Goal: Information Seeking & Learning: Learn about a topic

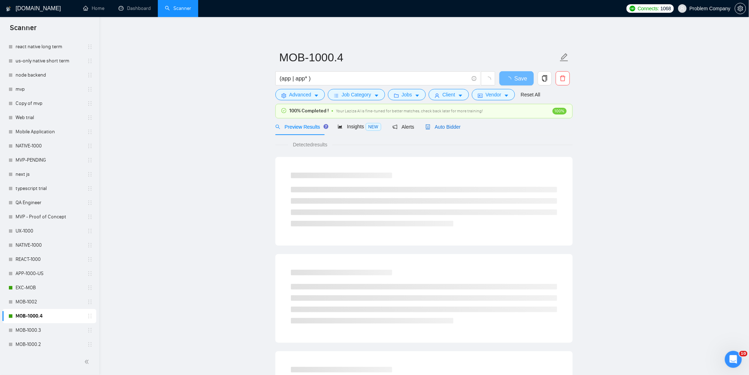
click at [450, 125] on span "Auto Bidder" at bounding box center [443, 127] width 35 height 6
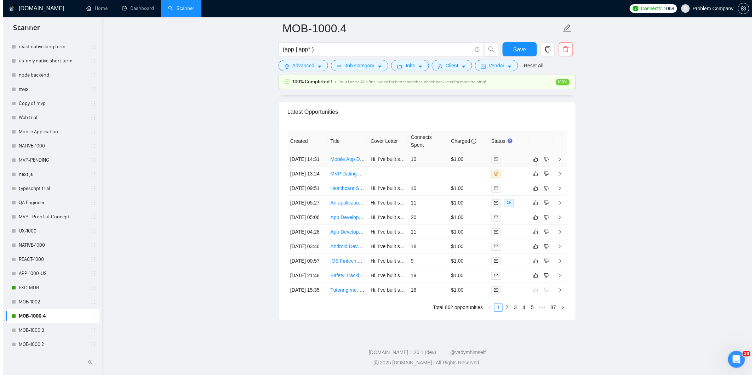
scroll to position [1801, 0]
click at [312, 287] on td "[DATE] 15:35" at bounding box center [304, 290] width 40 height 15
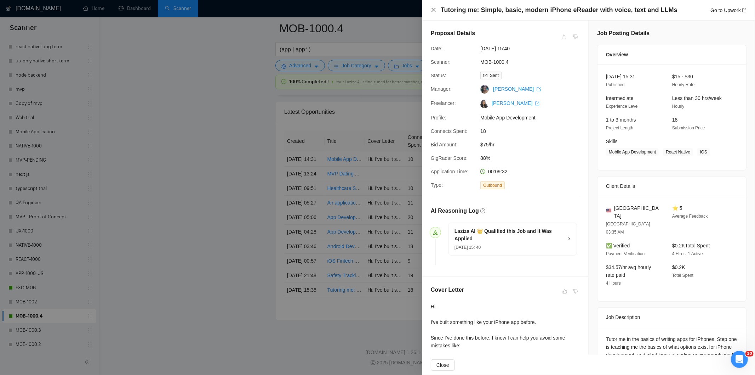
click at [434, 10] on icon "close" at bounding box center [434, 10] width 6 height 6
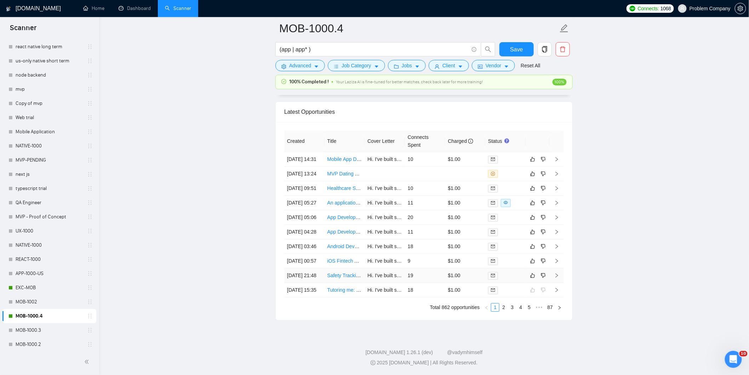
click at [310, 268] on td "[DATE] 21:48" at bounding box center [304, 275] width 40 height 15
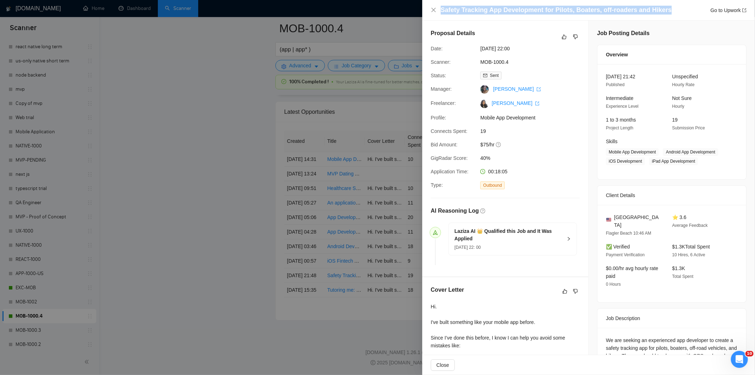
drag, startPoint x: 665, startPoint y: 11, endPoint x: 433, endPoint y: 16, distance: 231.6
click at [433, 16] on div "Safety Tracking App Development for Pilots, Boaters, off-roaders and Hikers Go …" at bounding box center [588, 10] width 333 height 21
copy h4 "Safety Tracking App Development for Pilots, Boaters, off-roaders and Hikers"
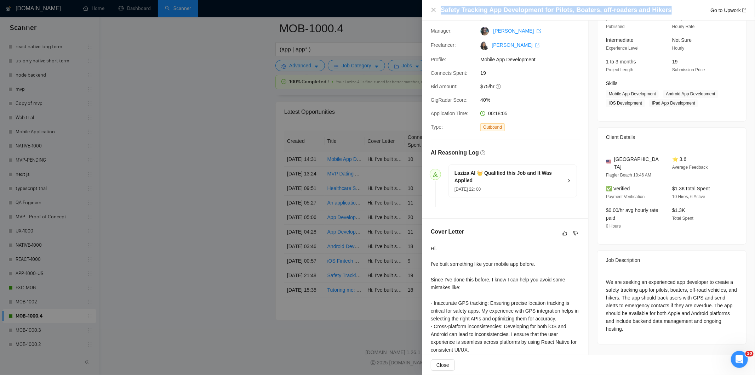
scroll to position [139, 0]
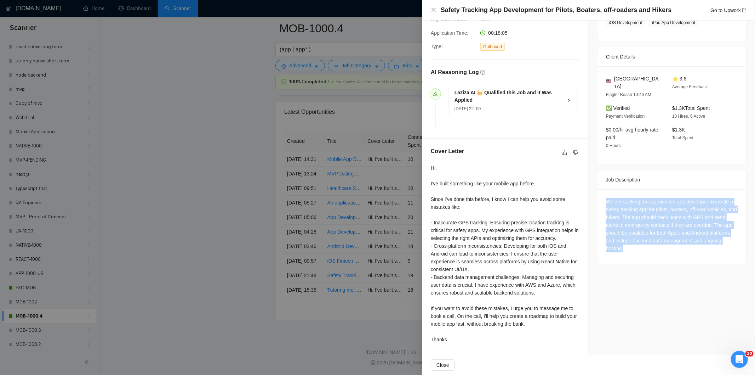
drag, startPoint x: 603, startPoint y: 194, endPoint x: 660, endPoint y: 239, distance: 73.1
click at [660, 239] on div "We are seeking an experienced app developer to create a safety tracking app for…" at bounding box center [672, 225] width 132 height 55
copy div "We are seeking an experienced app developer to create a safety tracking app for…"
drag, startPoint x: 434, startPoint y: 12, endPoint x: 408, endPoint y: 91, distance: 83.7
click at [434, 12] on icon "close" at bounding box center [434, 10] width 6 height 6
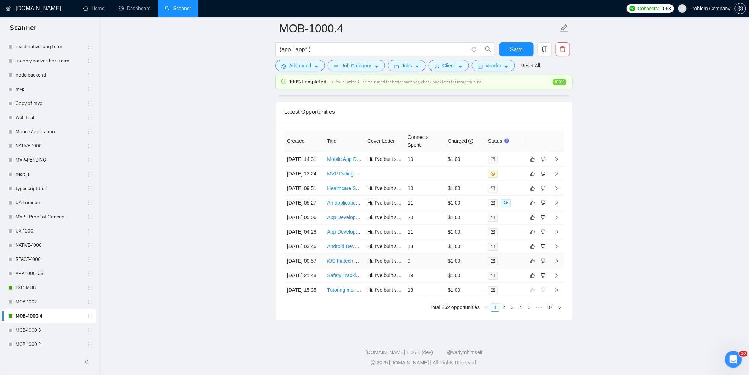
click at [310, 253] on td "[DATE] 00:57" at bounding box center [304, 260] width 40 height 15
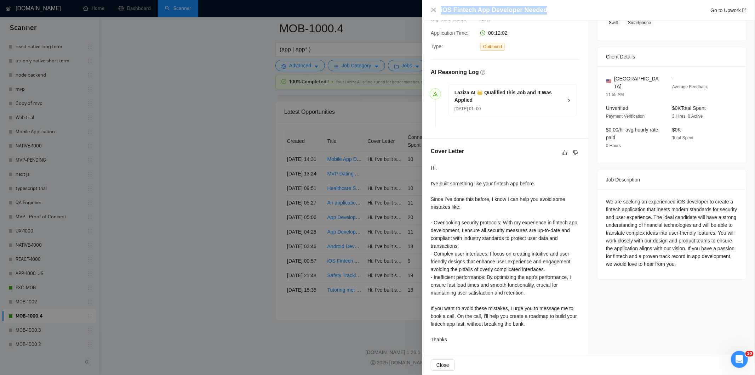
drag, startPoint x: 554, startPoint y: 13, endPoint x: 464, endPoint y: 7, distance: 90.5
click at [434, 7] on div "iOS Fintech App Developer Needed Go to Upwork" at bounding box center [589, 10] width 316 height 9
copy h4 "iOS Fintech App Developer Needed"
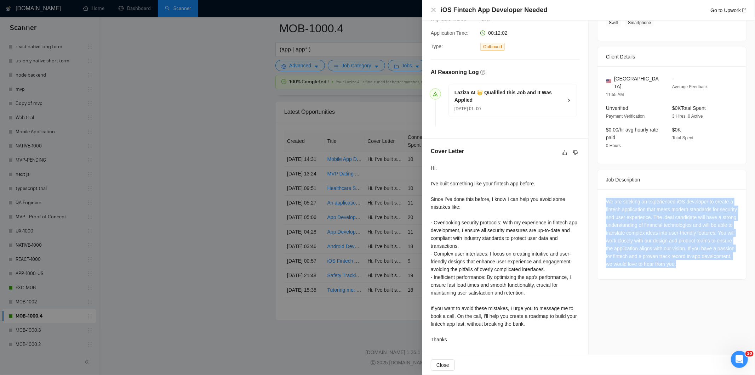
drag, startPoint x: 600, startPoint y: 193, endPoint x: 726, endPoint y: 256, distance: 140.9
click at [726, 256] on div "We are seeking an experienced iOS developer to create a fintech application tha…" at bounding box center [672, 234] width 149 height 90
copy div "We are seeking an experienced iOS developer to create a fintech application tha…"
click at [433, 12] on icon "close" at bounding box center [434, 10] width 6 height 6
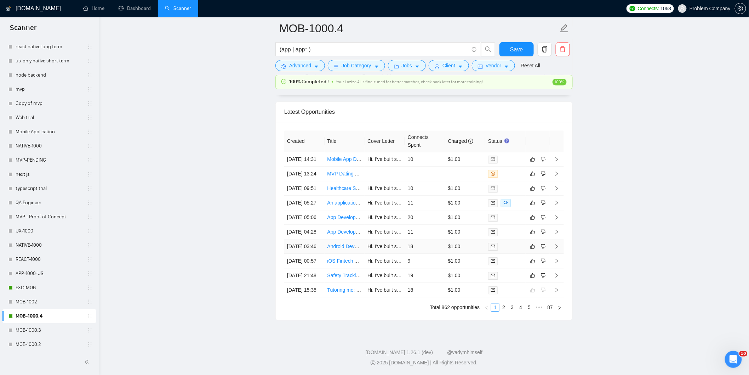
click at [314, 239] on td "[DATE] 03:46" at bounding box center [304, 246] width 40 height 15
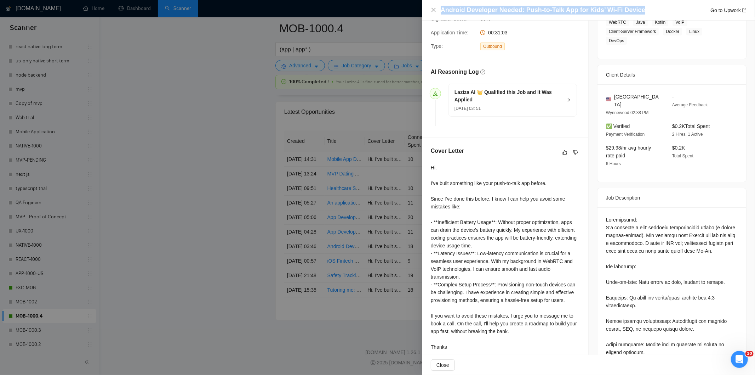
drag, startPoint x: 647, startPoint y: 9, endPoint x: 441, endPoint y: 4, distance: 205.7
click at [441, 4] on div "Android Developer Needed: Push-to-Talk App for Kids’ Wi-Fi Device Go to Upwork" at bounding box center [588, 10] width 333 height 21
copy h4 "Android Developer Needed: Push-to-Talk App for Kids’ Wi-Fi Device"
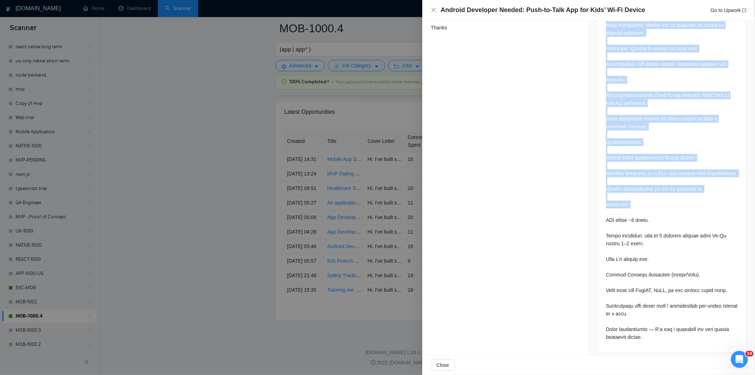
scroll to position [464, 0]
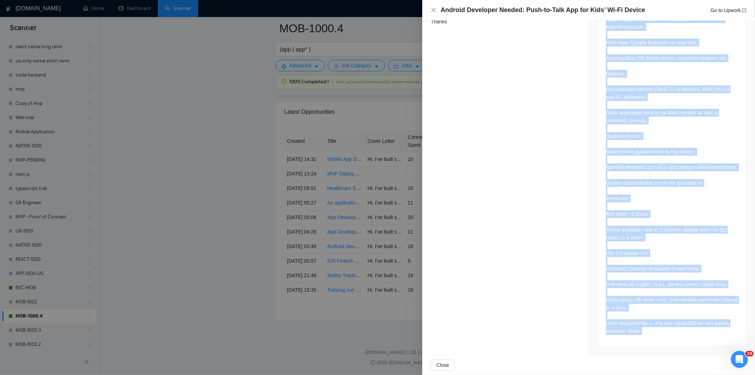
copy div "Loremipsumd: S’a consecte a elit’ seddoeiu temporincidid utlabo (e dolore magna…"
drag, startPoint x: 599, startPoint y: 95, endPoint x: 664, endPoint y: 334, distance: 248.2
click at [664, 334] on div at bounding box center [672, 114] width 149 height 464
click at [431, 10] on icon "close" at bounding box center [434, 10] width 6 height 6
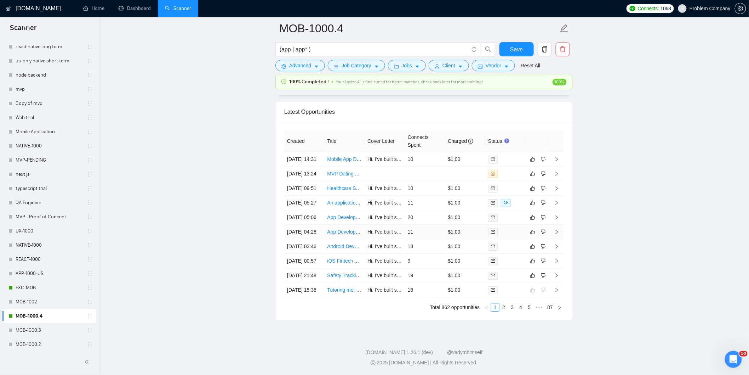
click at [315, 224] on td "[DATE] 04:28" at bounding box center [304, 231] width 40 height 15
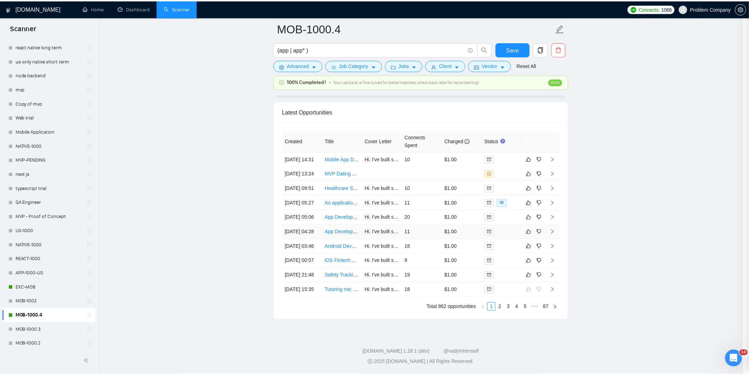
scroll to position [147, 0]
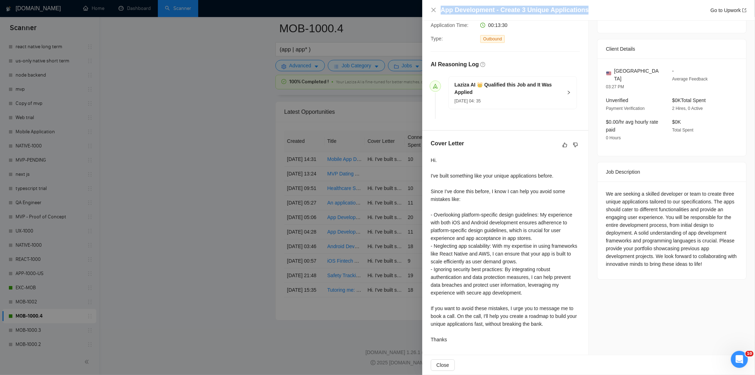
drag, startPoint x: 551, startPoint y: 8, endPoint x: 426, endPoint y: 12, distance: 125.0
click at [426, 12] on div "App Development - Create 3 Unique Applications Go to Upwork" at bounding box center [588, 10] width 333 height 21
copy h4 "App Development - Create 3 Unique Applications"
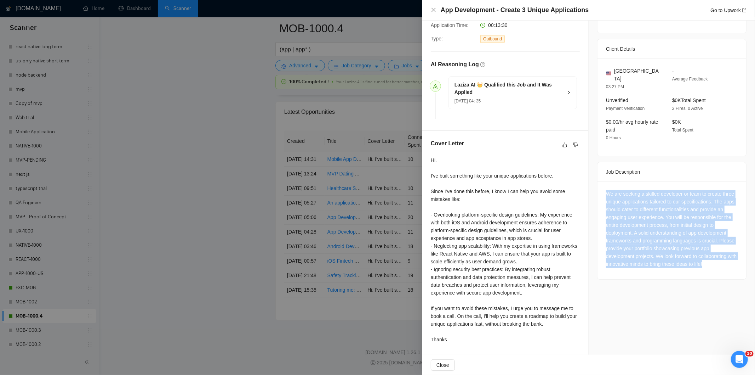
drag, startPoint x: 603, startPoint y: 182, endPoint x: 728, endPoint y: 261, distance: 147.4
click at [728, 261] on div "We are seeking a skilled developer or team to create three unique applications …" at bounding box center [672, 230] width 149 height 98
copy div "We are seeking a skilled developer or team to create three unique applications …"
click at [434, 11] on icon "close" at bounding box center [434, 10] width 6 height 6
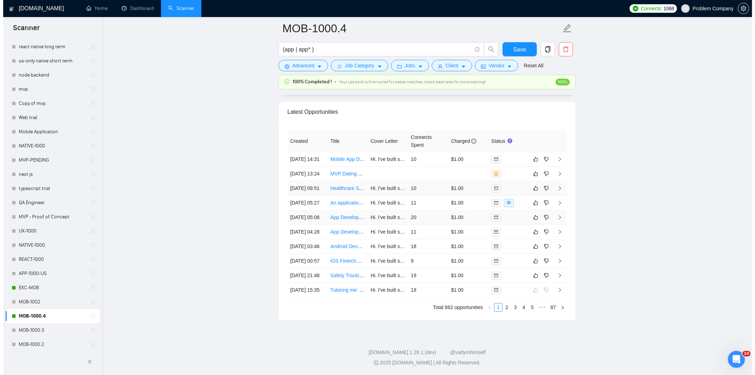
scroll to position [1761, 0]
click at [308, 222] on td "[DATE] 05:06" at bounding box center [304, 217] width 40 height 15
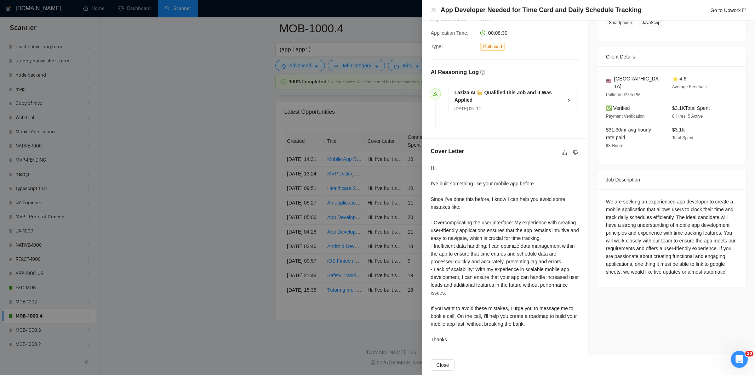
scroll to position [139, 0]
drag, startPoint x: 587, startPoint y: 10, endPoint x: 432, endPoint y: 11, distance: 154.7
click at [432, 11] on div "App Developer Needed for Time Card and Daily Schedule Tracking Go to Upwork" at bounding box center [589, 10] width 316 height 9
copy h4 "App Developer Needed for Time Card and Daily Schedule Tracking"
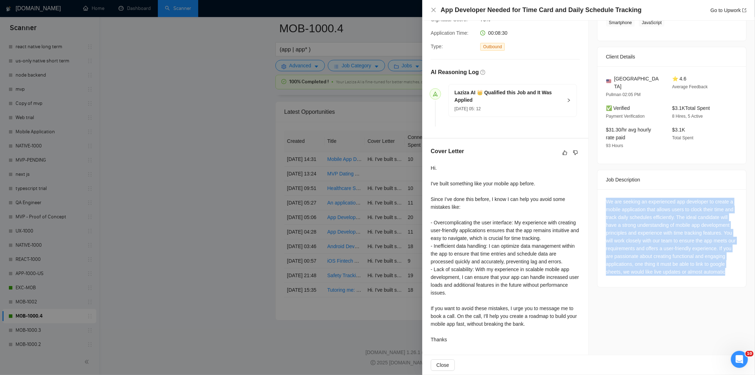
drag, startPoint x: 603, startPoint y: 192, endPoint x: 663, endPoint y: 282, distance: 109.0
click at [663, 282] on div "We are seeking an experienced app developer to create a mobile application that…" at bounding box center [672, 238] width 149 height 98
copy div "We are seeking an experienced app developer to create a mobile application that…"
drag, startPoint x: 430, startPoint y: 11, endPoint x: 407, endPoint y: 98, distance: 90.4
click at [431, 11] on icon "close" at bounding box center [434, 10] width 6 height 6
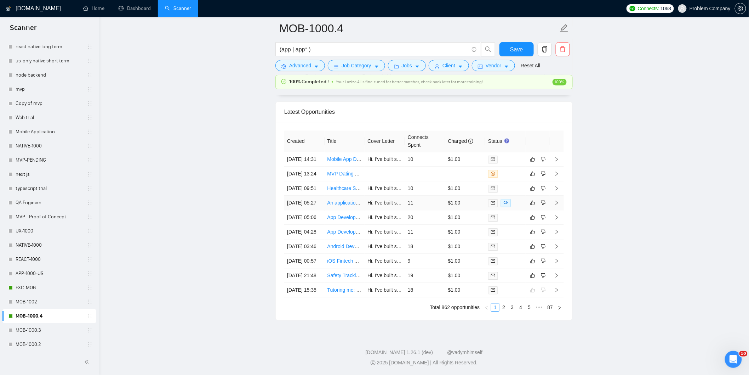
click at [298, 202] on td "[DATE] 05:27" at bounding box center [304, 202] width 40 height 15
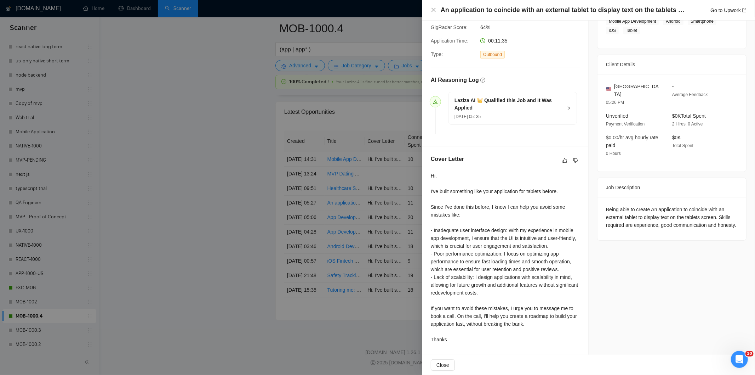
drag, startPoint x: 677, startPoint y: 12, endPoint x: 581, endPoint y: 15, distance: 96.0
click at [581, 15] on div "An application to coincide with an external tablet to display text on the table…" at bounding box center [588, 10] width 333 height 21
click at [664, 10] on h4 "An application to coincide with an external tablet to display text on the table…" at bounding box center [563, 10] width 244 height 9
drag, startPoint x: 668, startPoint y: 11, endPoint x: 440, endPoint y: 13, distance: 228.0
click at [440, 13] on div "An application to coincide with an external tablet to display text on the table…" at bounding box center [589, 10] width 316 height 9
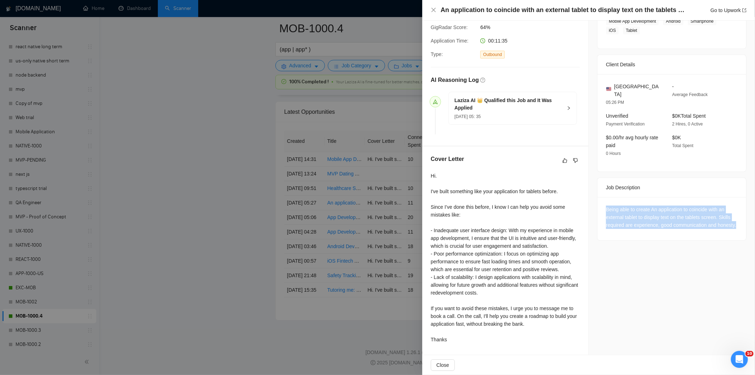
drag, startPoint x: 602, startPoint y: 198, endPoint x: 635, endPoint y: 224, distance: 42.5
click at [635, 224] on div "Being able to create An application to coincide with an external tablet to disp…" at bounding box center [672, 218] width 149 height 43
click at [431, 11] on icon "close" at bounding box center [434, 10] width 6 height 6
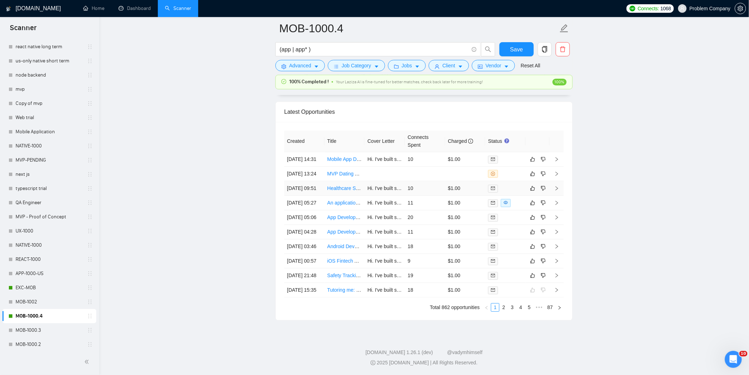
click at [309, 181] on td "[DATE] 09:51" at bounding box center [304, 188] width 40 height 15
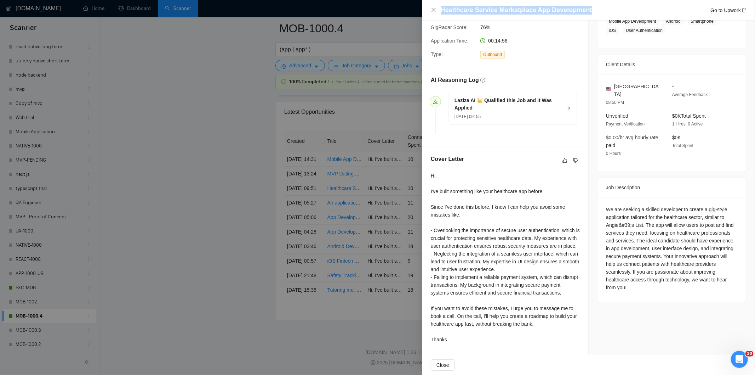
drag, startPoint x: 597, startPoint y: 10, endPoint x: 439, endPoint y: 14, distance: 157.6
click at [439, 14] on div "Healthcare Service Marketplace App Development Go to Upwork" at bounding box center [589, 10] width 316 height 9
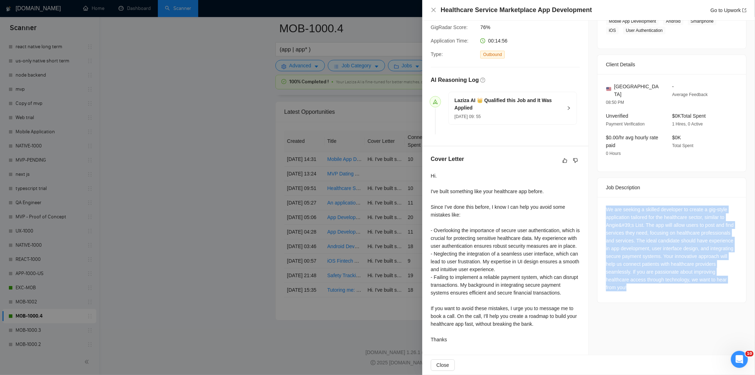
drag, startPoint x: 605, startPoint y: 202, endPoint x: 662, endPoint y: 278, distance: 94.6
click at [662, 278] on div "We are seeking a skilled developer to create a gig-style application tailored f…" at bounding box center [672, 248] width 132 height 86
click at [434, 12] on icon "close" at bounding box center [434, 10] width 6 height 6
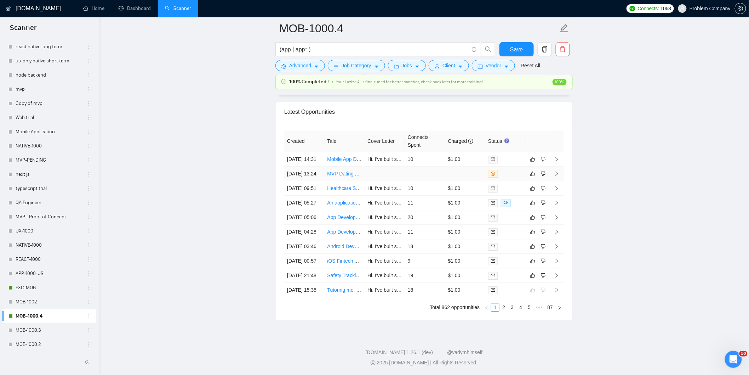
click at [320, 166] on td "[DATE] 13:24" at bounding box center [304, 173] width 40 height 15
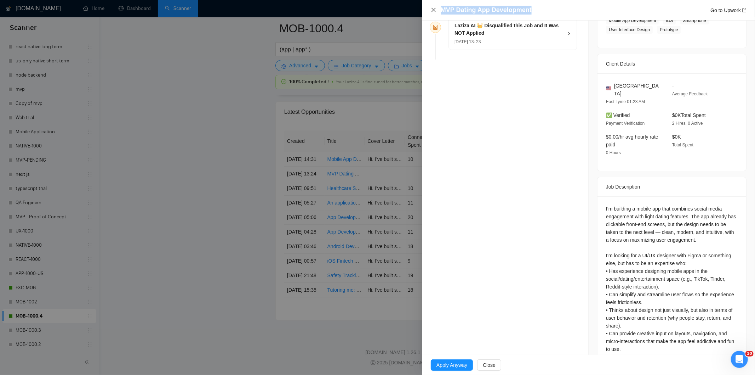
drag, startPoint x: 587, startPoint y: 10, endPoint x: 434, endPoint y: 10, distance: 152.2
click at [434, 10] on div "MVP Dating App Development Go to Upwork" at bounding box center [589, 10] width 316 height 9
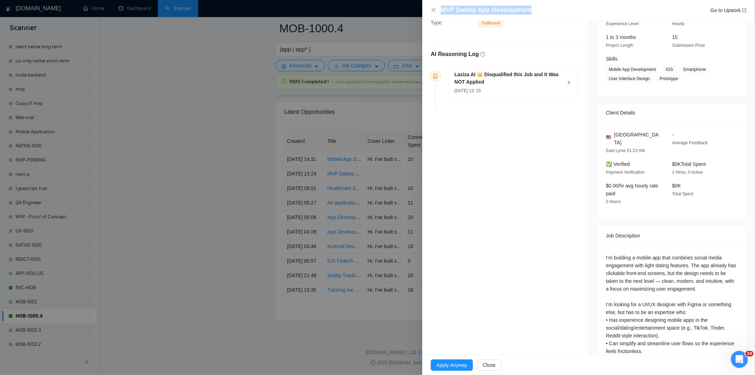
scroll to position [157, 0]
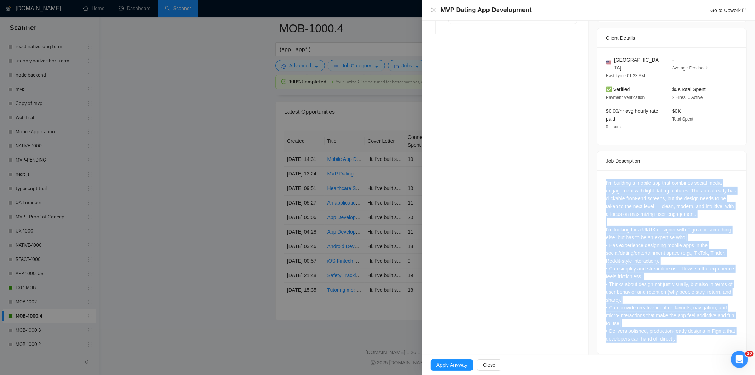
drag, startPoint x: 600, startPoint y: 169, endPoint x: 712, endPoint y: 333, distance: 199.2
click at [712, 333] on div "I’m building a mobile app that combines social media engagement with light dati…" at bounding box center [672, 261] width 149 height 183
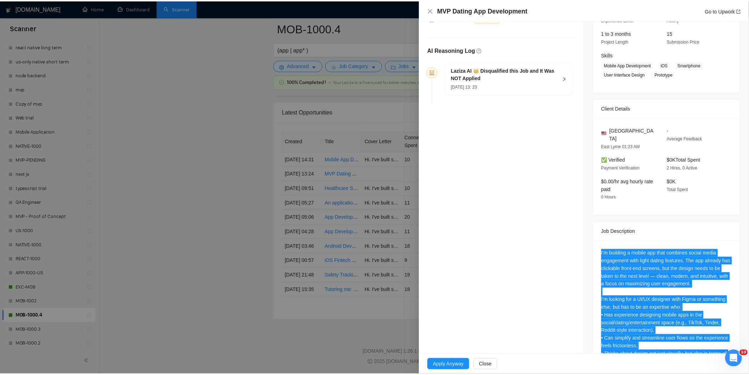
scroll to position [0, 0]
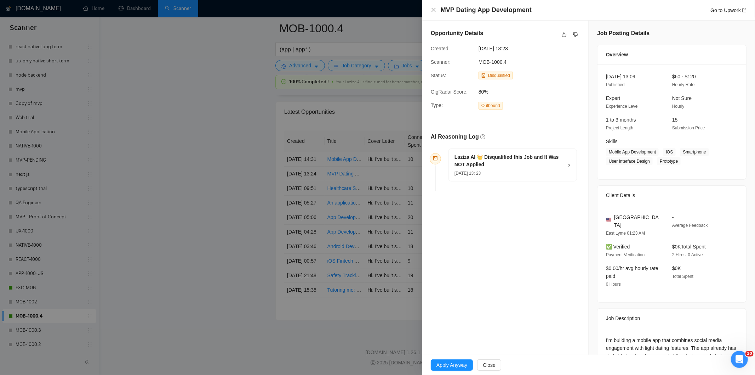
click at [510, 162] on h5 "Laziza AI 👑 Disqualified this Job and It Was NOT Applied" at bounding box center [509, 160] width 108 height 15
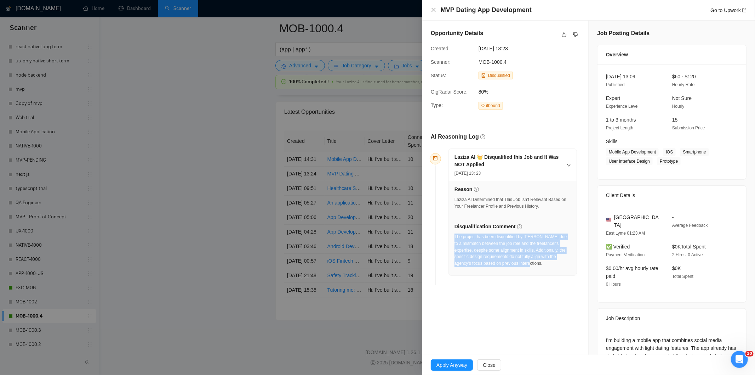
drag, startPoint x: 544, startPoint y: 268, endPoint x: 455, endPoint y: 239, distance: 93.3
click at [455, 239] on div "The project has been disqualified by [PERSON_NAME] due to a mismatch between th…" at bounding box center [513, 252] width 116 height 38
click at [433, 13] on icon "close" at bounding box center [434, 10] width 6 height 6
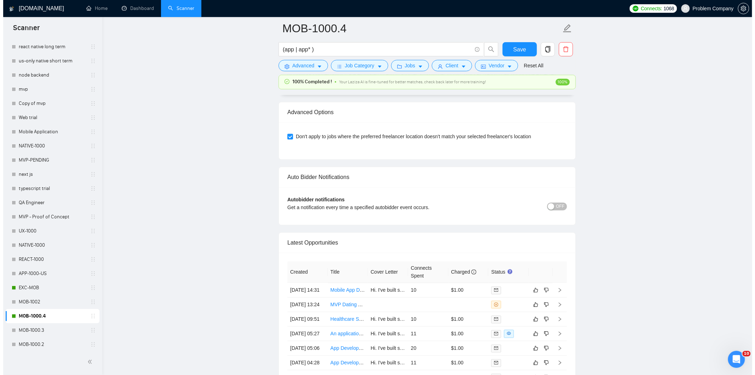
scroll to position [1643, 0]
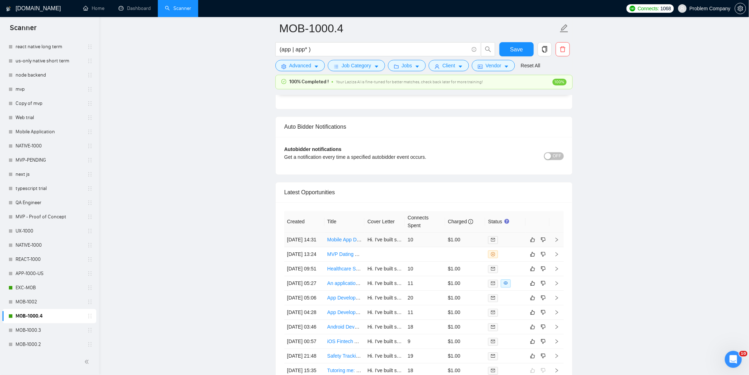
click at [321, 247] on td "[DATE] 14:31" at bounding box center [304, 240] width 40 height 15
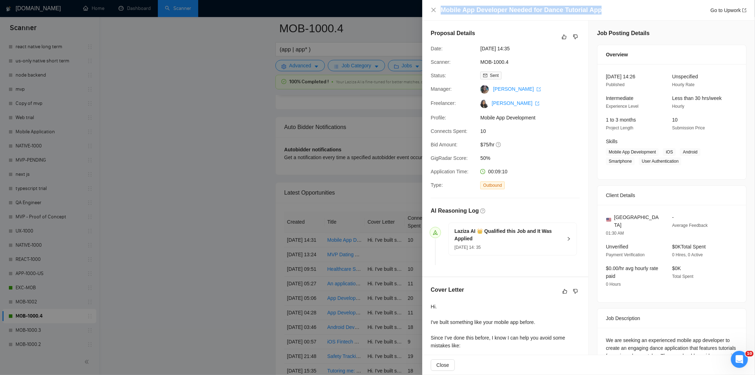
drag, startPoint x: 617, startPoint y: 13, endPoint x: 440, endPoint y: 11, distance: 176.3
click at [441, 11] on div "Mobile App Developer Needed for Dance Tutorial App Go to Upwork" at bounding box center [594, 10] width 306 height 9
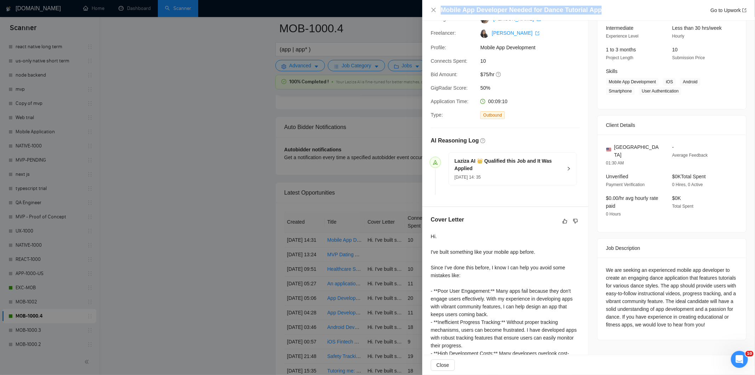
scroll to position [154, 0]
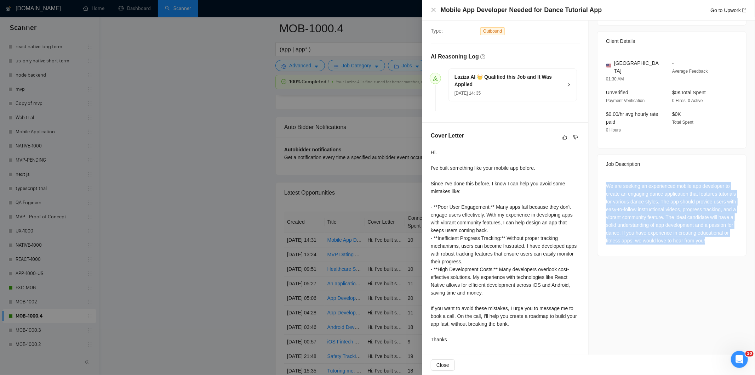
drag, startPoint x: 601, startPoint y: 174, endPoint x: 681, endPoint y: 245, distance: 107.3
click at [681, 245] on div "We are seeking an experienced mobile app developer to create an engaging dance …" at bounding box center [672, 214] width 149 height 82
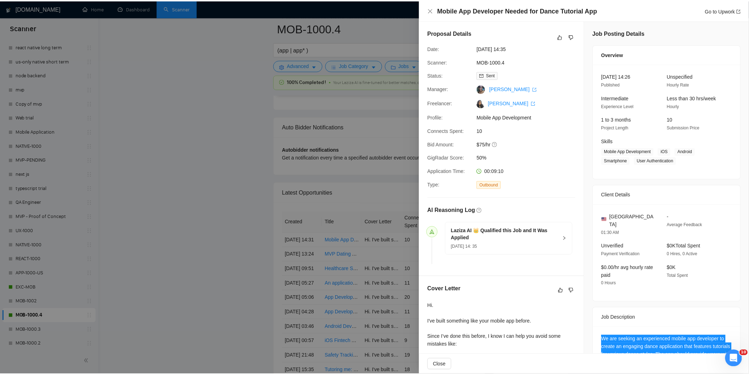
scroll to position [0, 0]
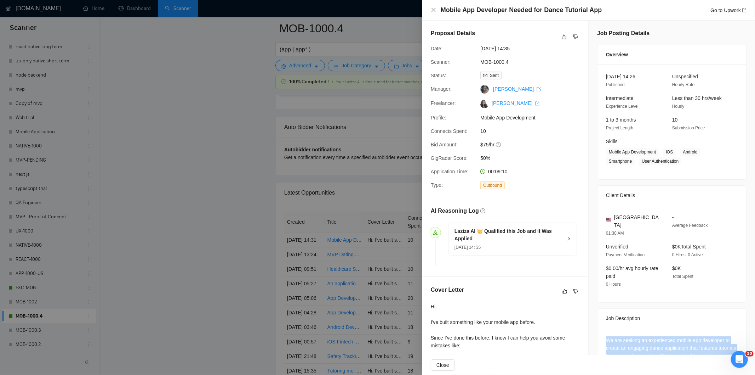
drag, startPoint x: 530, startPoint y: 49, endPoint x: 475, endPoint y: 49, distance: 54.9
click at [475, 49] on div "Date: [DATE] 14:35" at bounding box center [502, 49] width 149 height 8
drag, startPoint x: 431, startPoint y: 11, endPoint x: 175, endPoint y: 216, distance: 327.9
click at [431, 12] on icon "close" at bounding box center [434, 10] width 6 height 6
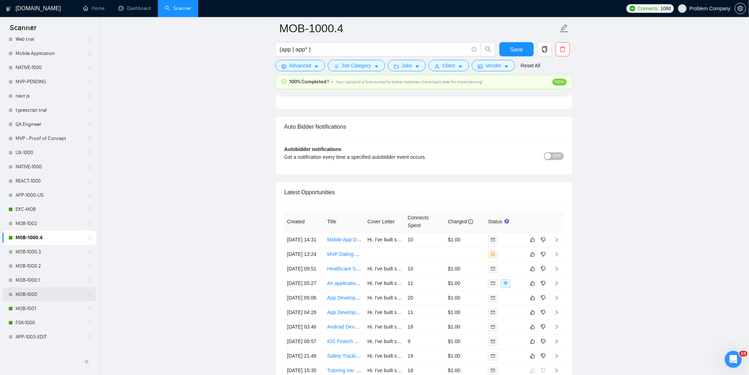
scroll to position [196, 0]
click at [40, 310] on link "MOB-1001" at bounding box center [49, 308] width 67 height 14
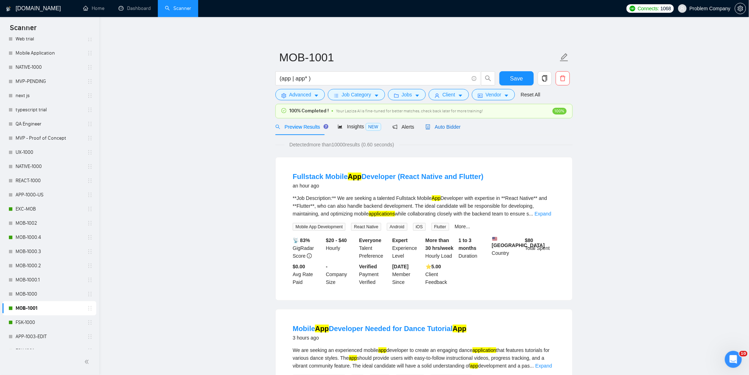
click at [448, 125] on span "Auto Bidder" at bounding box center [443, 127] width 35 height 6
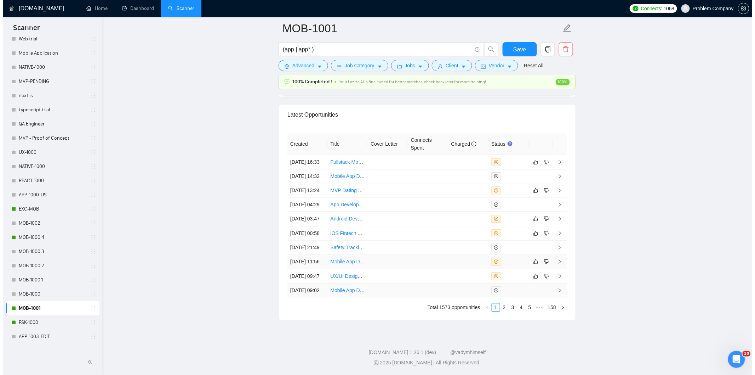
scroll to position [1761, 0]
click at [307, 240] on td "[DATE] 00:58" at bounding box center [304, 233] width 40 height 15
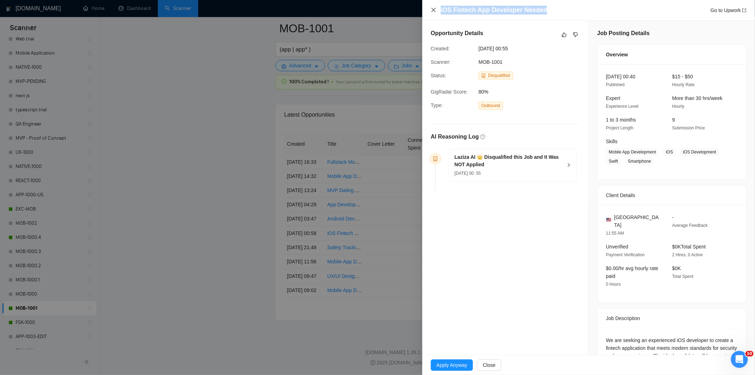
drag, startPoint x: 552, startPoint y: 12, endPoint x: 433, endPoint y: 10, distance: 119.0
click at [433, 10] on div "iOS Fintech App Developer Needed Go to Upwork" at bounding box center [589, 10] width 316 height 9
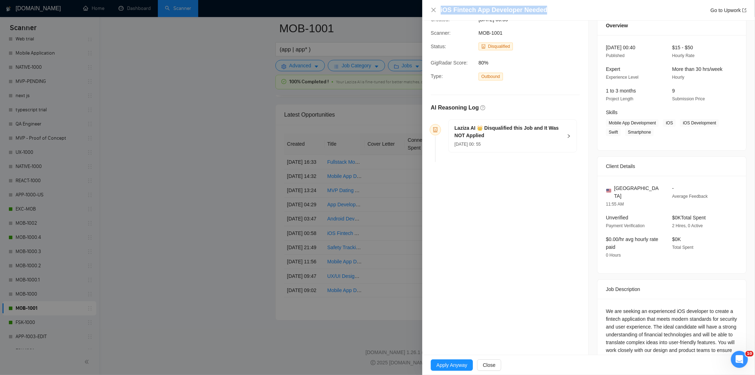
scroll to position [64, 0]
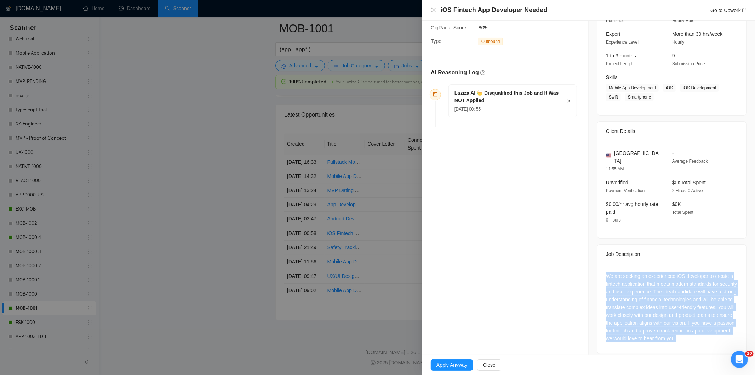
drag, startPoint x: 625, startPoint y: 290, endPoint x: 733, endPoint y: 332, distance: 116.2
click at [733, 332] on div "We are seeking an experienced iOS developer to create a fintech application tha…" at bounding box center [672, 308] width 149 height 90
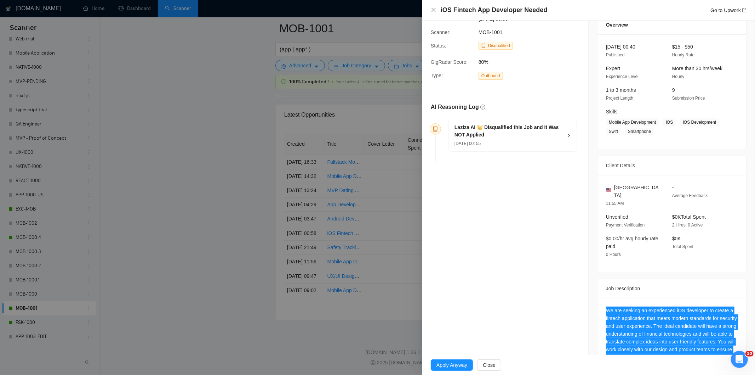
scroll to position [0, 0]
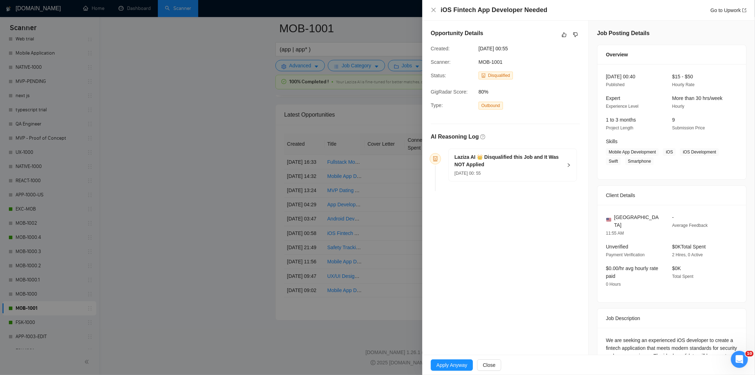
drag, startPoint x: 526, startPoint y: 172, endPoint x: 523, endPoint y: 178, distance: 6.7
click at [526, 173] on div "[DATE] 00: 55" at bounding box center [509, 173] width 108 height 8
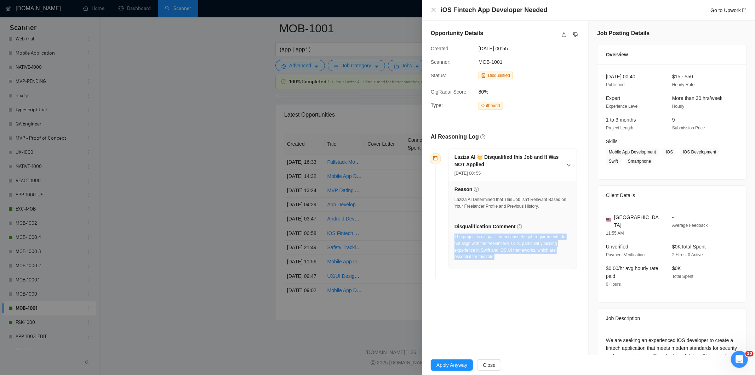
drag, startPoint x: 513, startPoint y: 261, endPoint x: 455, endPoint y: 239, distance: 62.1
click at [455, 239] on div "The project is disqualified because the job requirements do not align with the …" at bounding box center [513, 248] width 116 height 31
click at [433, 7] on icon "close" at bounding box center [434, 10] width 6 height 6
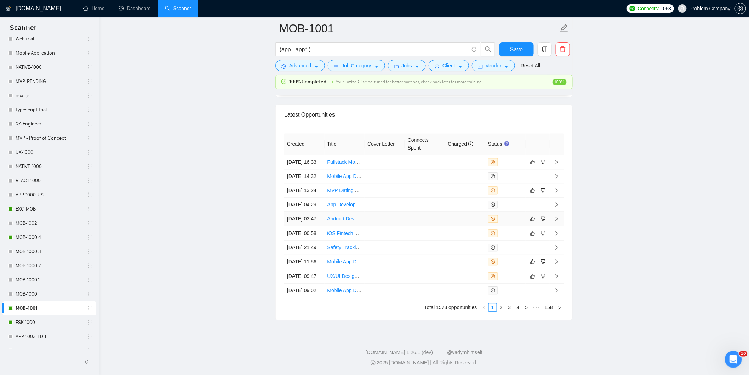
click at [317, 219] on td "[DATE] 03:47" at bounding box center [304, 218] width 40 height 15
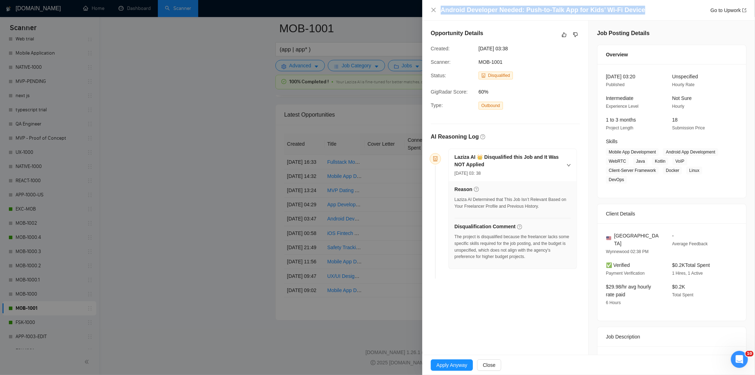
drag, startPoint x: 647, startPoint y: 11, endPoint x: 439, endPoint y: 11, distance: 207.8
click at [439, 11] on div "Android Developer Needed: Push-to-Talk App for Kids’ Wi-Fi Device Go to Upwork" at bounding box center [589, 10] width 316 height 9
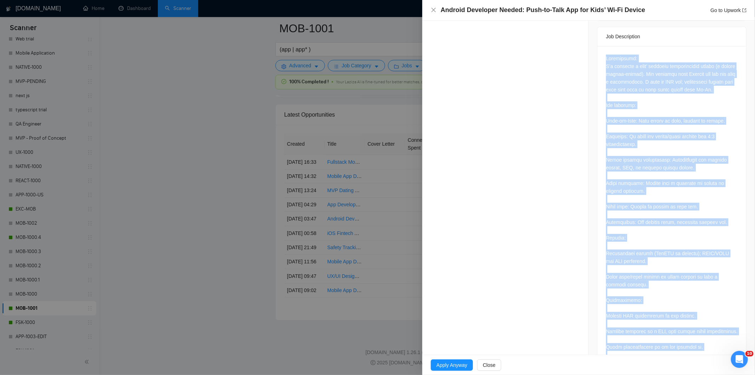
scroll to position [464, 0]
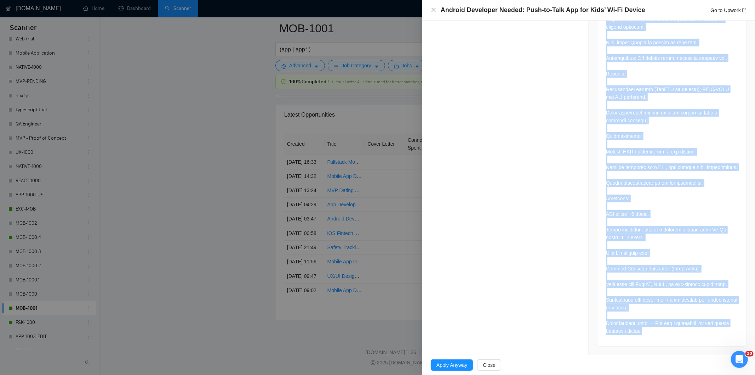
drag, startPoint x: 600, startPoint y: 154, endPoint x: 674, endPoint y: 331, distance: 191.7
click at [674, 331] on div at bounding box center [672, 114] width 149 height 464
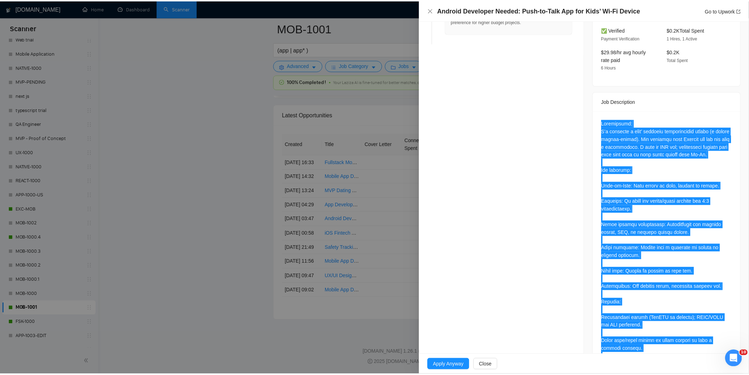
scroll to position [110, 0]
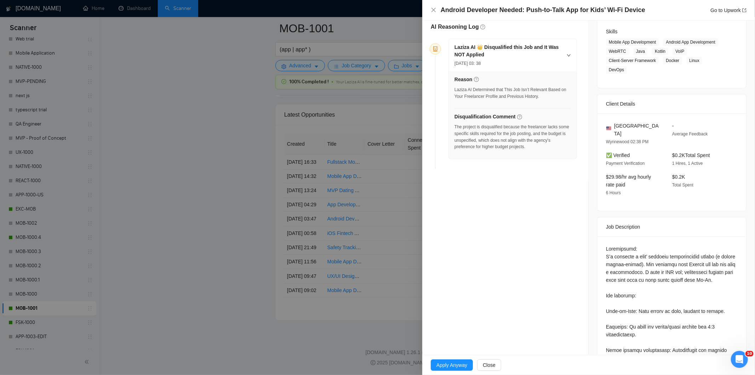
click at [539, 149] on div "The project is disqualified because the freelancer lacks some specific skills r…" at bounding box center [513, 137] width 116 height 27
drag, startPoint x: 539, startPoint y: 149, endPoint x: 455, endPoint y: 129, distance: 86.3
click at [455, 129] on div "The project is disqualified because the freelancer lacks some specific skills r…" at bounding box center [513, 137] width 116 height 27
click at [432, 7] on icon "close" at bounding box center [434, 10] width 6 height 6
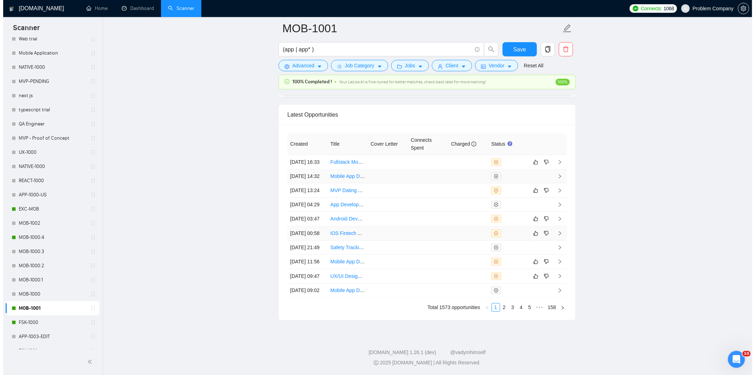
scroll to position [1683, 0]
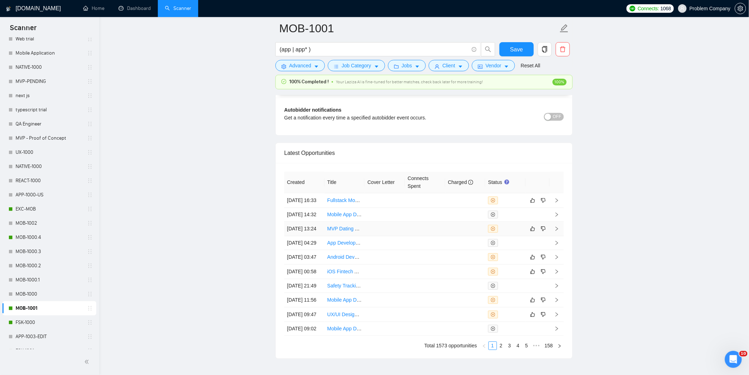
click at [304, 236] on td "[DATE] 13:24" at bounding box center [304, 229] width 40 height 15
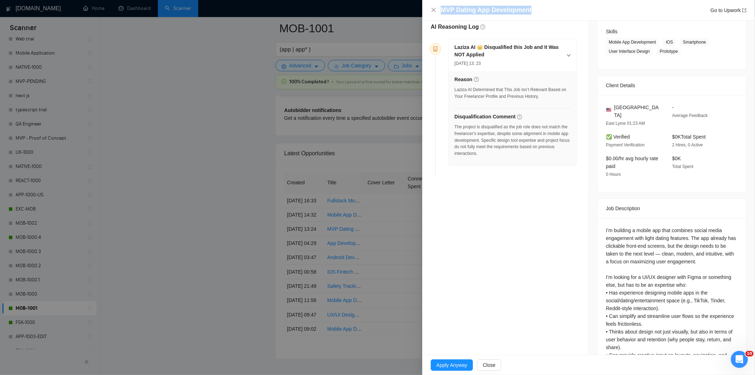
drag, startPoint x: 552, startPoint y: 10, endPoint x: 445, endPoint y: 2, distance: 107.9
click at [445, 2] on div "MVP Dating App Development Go to Upwork" at bounding box center [588, 10] width 333 height 21
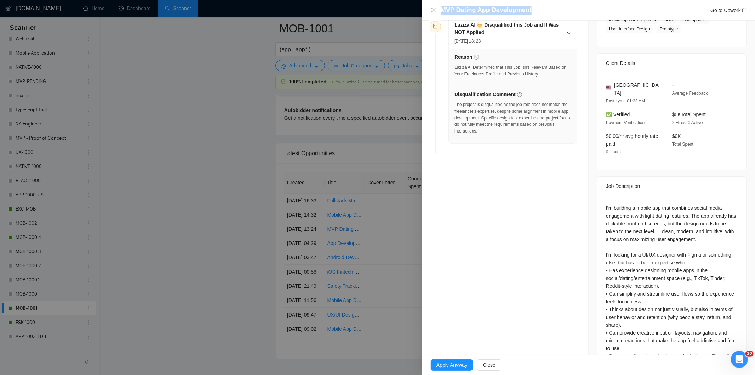
scroll to position [157, 0]
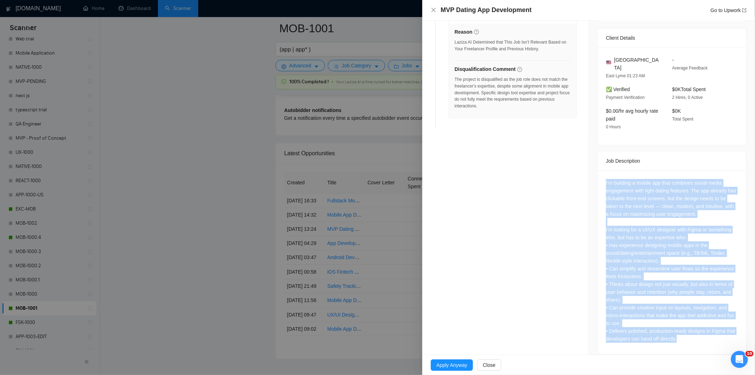
drag, startPoint x: 601, startPoint y: 170, endPoint x: 710, endPoint y: 335, distance: 197.7
click at [710, 335] on div "I’m building a mobile app that combines social media engagement with light dati…" at bounding box center [672, 261] width 149 height 183
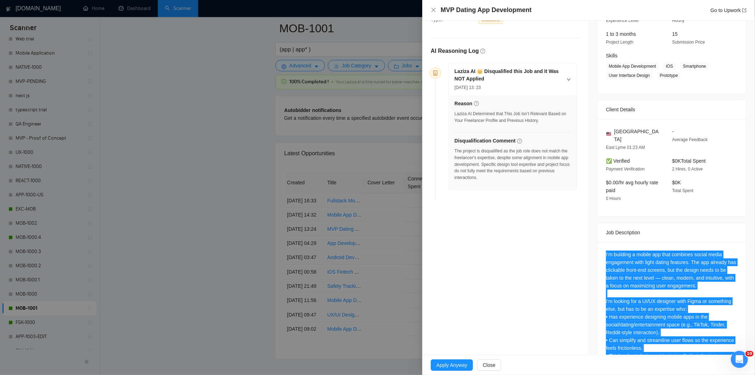
scroll to position [0, 0]
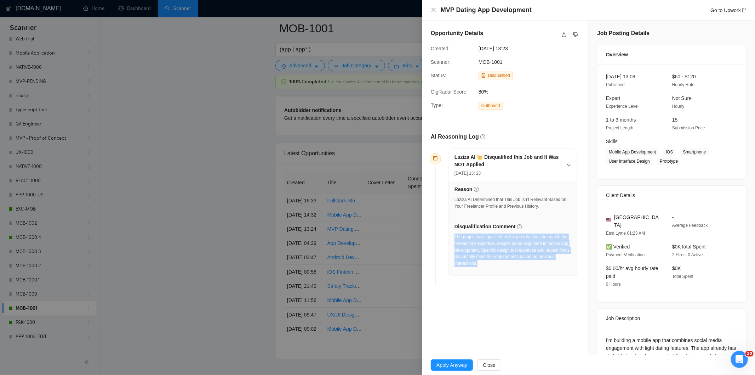
drag, startPoint x: 494, startPoint y: 267, endPoint x: 493, endPoint y: 235, distance: 31.9
click at [455, 236] on div "The project is disqualified as the job role does not match the freelancer's exp…" at bounding box center [513, 252] width 116 height 38
click at [431, 10] on icon "close" at bounding box center [434, 10] width 6 height 6
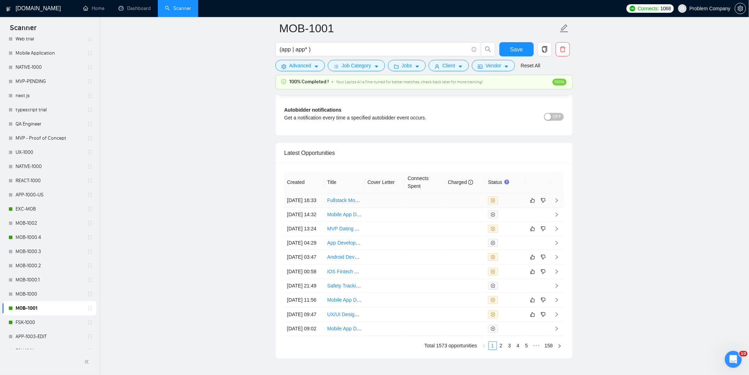
drag, startPoint x: 320, startPoint y: 214, endPoint x: 314, endPoint y: 220, distance: 8.8
click at [321, 208] on td "[DATE] 16:33" at bounding box center [304, 200] width 40 height 15
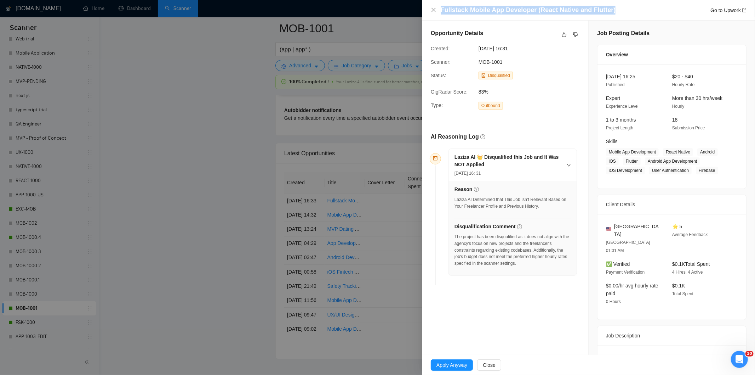
drag, startPoint x: 617, startPoint y: 12, endPoint x: 438, endPoint y: 12, distance: 179.5
click at [438, 12] on div "Fullstack Mobile App Developer (React Native and Flutter) Go to Upwork" at bounding box center [589, 10] width 316 height 9
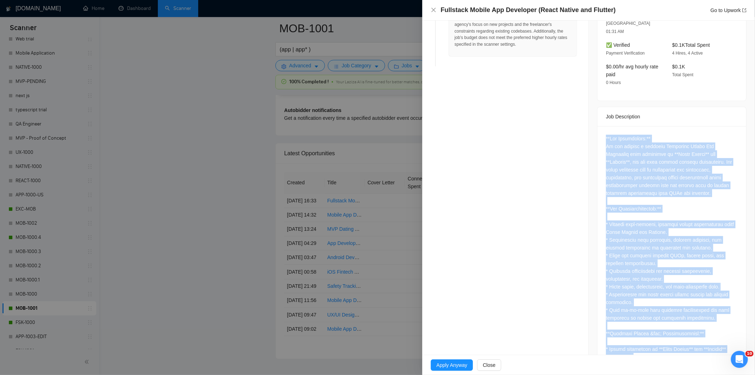
scroll to position [447, 0]
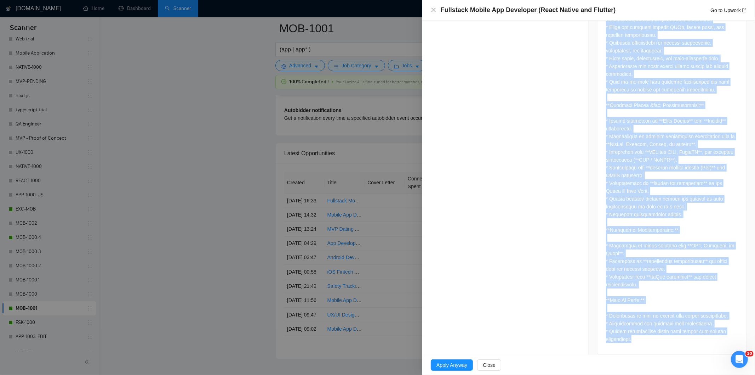
drag, startPoint x: 598, startPoint y: 219, endPoint x: 661, endPoint y: 335, distance: 131.8
click at [661, 335] on div at bounding box center [672, 126] width 149 height 456
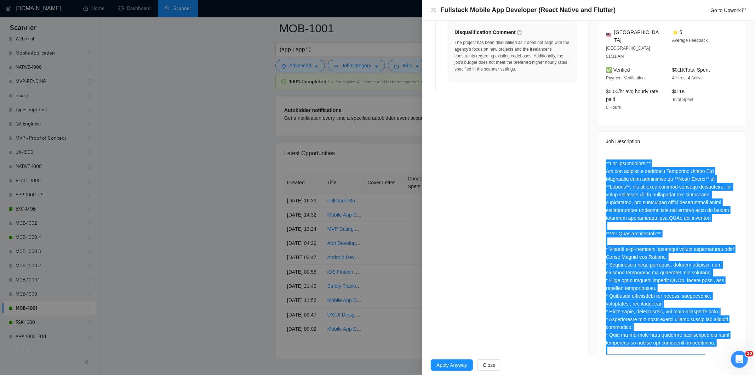
scroll to position [53, 0]
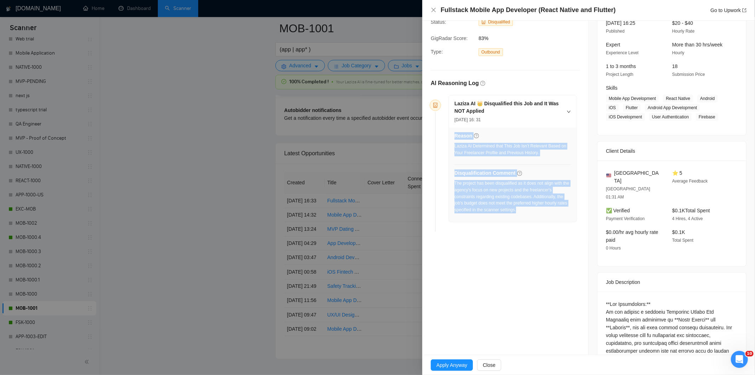
drag, startPoint x: 543, startPoint y: 215, endPoint x: 454, endPoint y: 186, distance: 93.8
click at [454, 186] on div "Reason Laziza AI Determined that This Job Isn’t Relevant Based on Your Freelanc…" at bounding box center [513, 174] width 128 height 94
drag, startPoint x: 496, startPoint y: 204, endPoint x: 516, endPoint y: 205, distance: 19.8
click at [496, 204] on div "The project has been disqualified as it does not align with the agency's focus …" at bounding box center [513, 196] width 116 height 33
click at [531, 210] on div "The project has been disqualified as it does not align with the agency's focus …" at bounding box center [513, 196] width 116 height 33
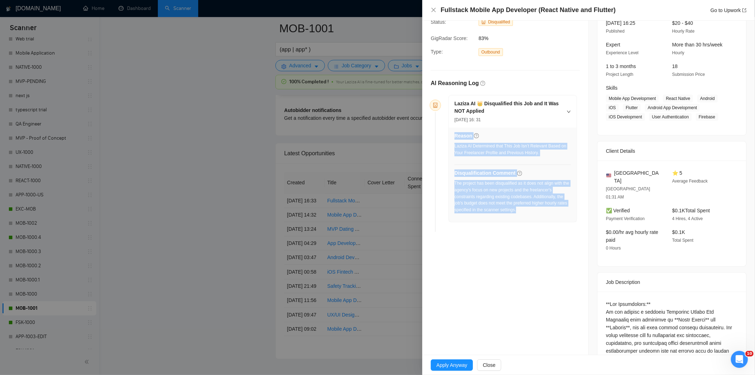
click at [532, 213] on div "The project has been disqualified as it does not align with the agency's focus …" at bounding box center [513, 196] width 116 height 33
click at [523, 200] on div "The project has been disqualified as it does not align with the agency's focus …" at bounding box center [513, 196] width 116 height 33
drag, startPoint x: 530, startPoint y: 214, endPoint x: 455, endPoint y: 184, distance: 81.2
click at [455, 184] on div "The project has been disqualified as it does not align with the agency's focus …" at bounding box center [513, 199] width 116 height 38
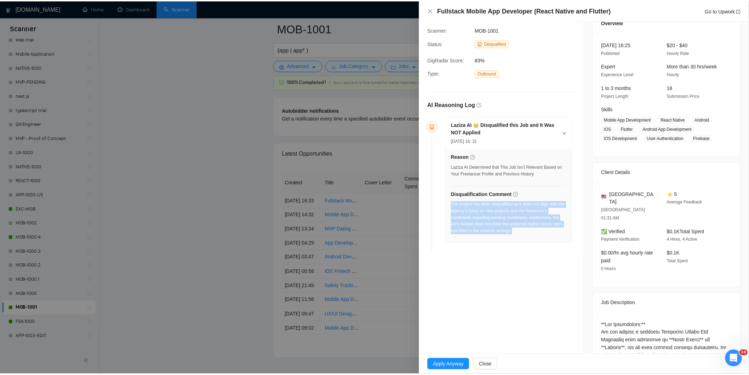
scroll to position [0, 0]
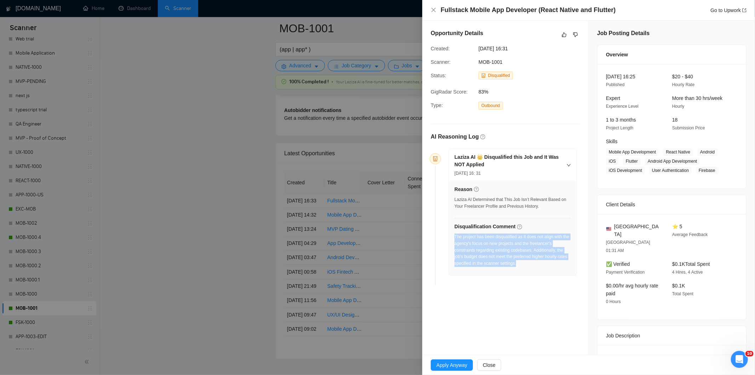
drag, startPoint x: 532, startPoint y: 50, endPoint x: 474, endPoint y: 51, distance: 58.4
click at [474, 51] on div "Created: [DATE] 16:31" at bounding box center [499, 49] width 143 height 8
drag, startPoint x: 437, startPoint y: 11, endPoint x: 402, endPoint y: 34, distance: 41.3
click at [437, 11] on div "Fullstack Mobile App Developer (React Native and Flutter) Go to Upwork" at bounding box center [589, 10] width 316 height 9
click at [36, 324] on div at bounding box center [377, 187] width 755 height 375
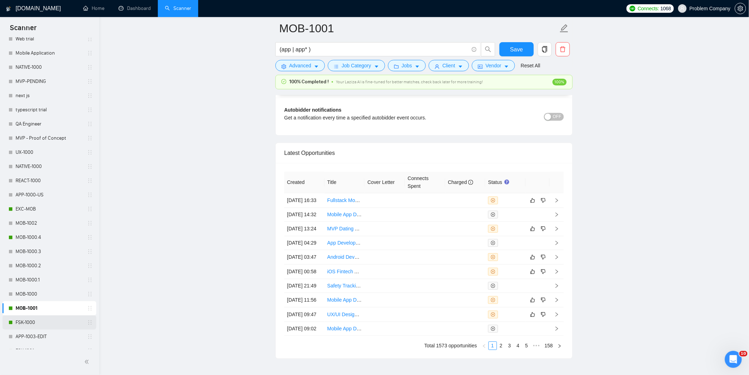
click at [26, 319] on link "FSK-1000" at bounding box center [49, 322] width 67 height 14
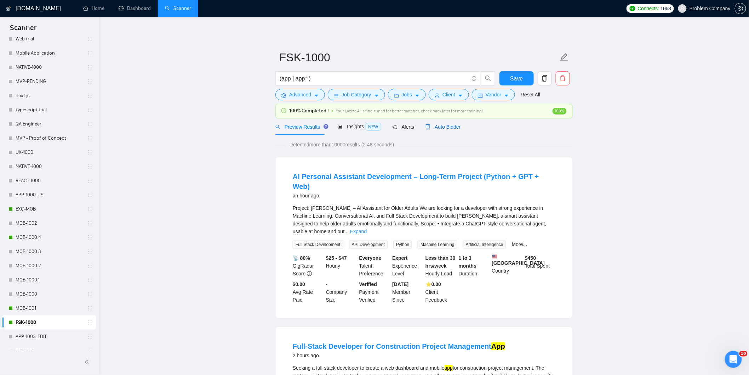
click at [446, 128] on span "Auto Bidder" at bounding box center [443, 127] width 35 height 6
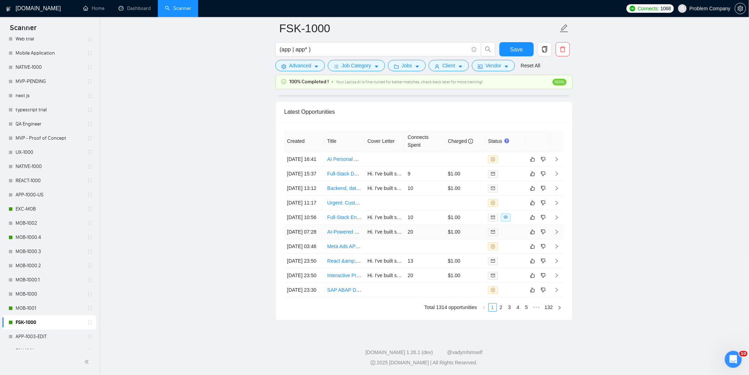
scroll to position [1803, 0]
click at [502, 306] on link "2" at bounding box center [501, 307] width 8 height 8
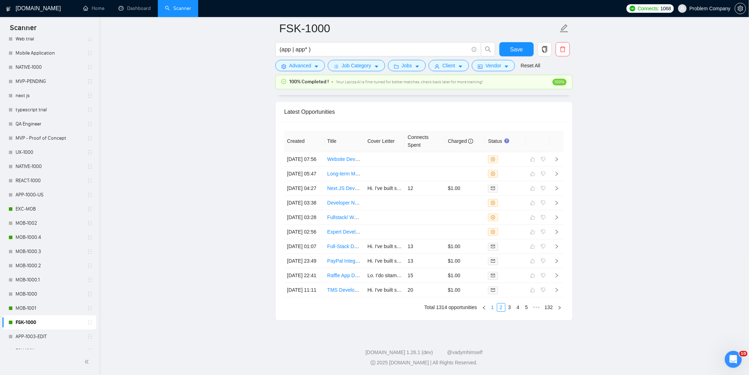
click at [494, 307] on link "1" at bounding box center [493, 307] width 8 height 8
click at [319, 291] on td "[DATE] 23:30" at bounding box center [304, 290] width 40 height 15
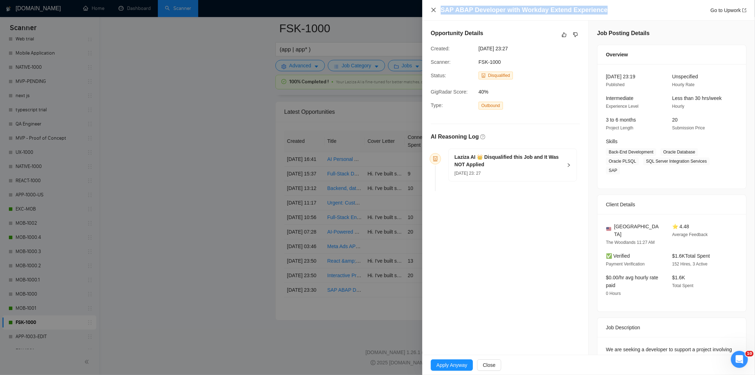
drag, startPoint x: 607, startPoint y: 11, endPoint x: 436, endPoint y: 8, distance: 171.0
click at [436, 8] on div "SAP ABAP Developer with Workday Extend Experience Go to Upwork" at bounding box center [589, 10] width 316 height 9
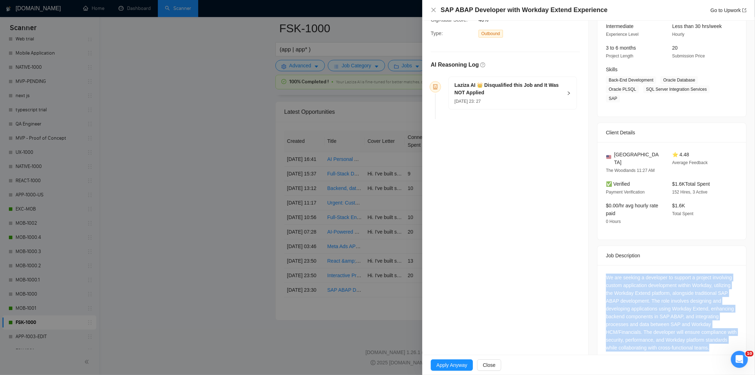
drag, startPoint x: 600, startPoint y: 259, endPoint x: 730, endPoint y: 336, distance: 151.6
click at [730, 337] on div "We are seeking a developer to support a project involving custom application de…" at bounding box center [672, 314] width 149 height 98
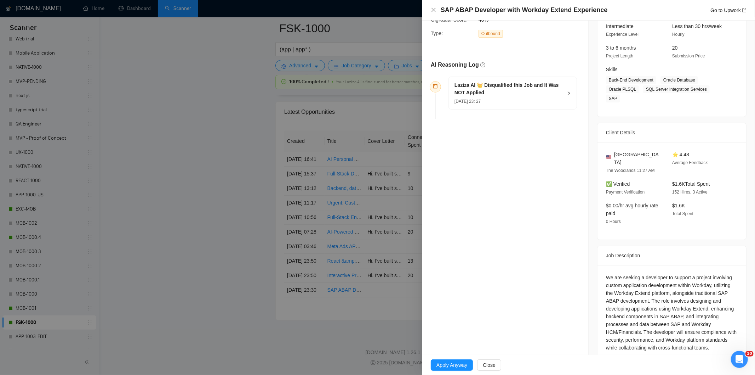
click at [531, 102] on div "Laziza AI 👑 Disqualified this Job and It Was NOT Applied [DATE] 23: 27" at bounding box center [513, 93] width 128 height 32
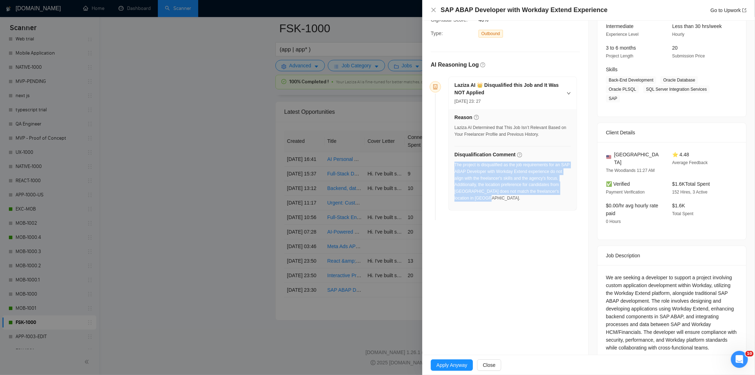
drag, startPoint x: 492, startPoint y: 206, endPoint x: 455, endPoint y: 168, distance: 53.6
click at [455, 168] on div "Reason Laziza AI Determined that This Job Isn’t Relevant Based on Your Freelanc…" at bounding box center [513, 159] width 128 height 101
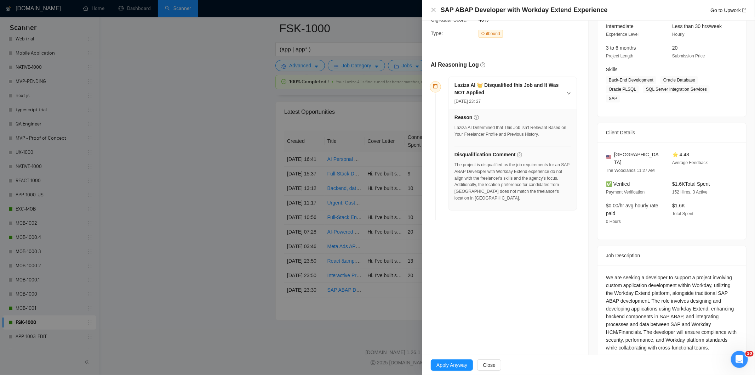
click at [432, 13] on div "SAP ABAP Developer with Workday Extend Experience Go to Upwork" at bounding box center [589, 10] width 316 height 9
click at [431, 10] on icon "close" at bounding box center [434, 10] width 6 height 6
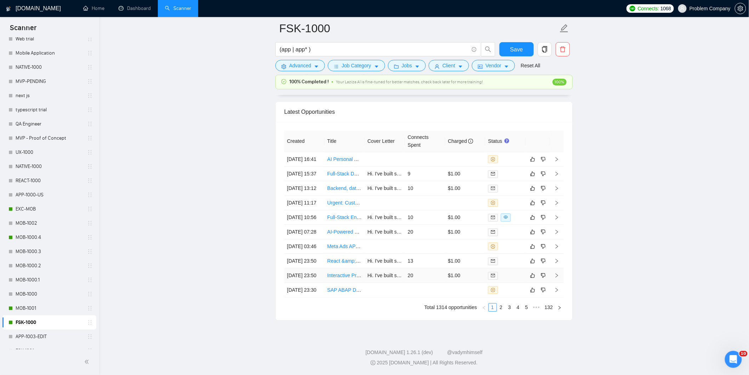
drag, startPoint x: 306, startPoint y: 266, endPoint x: 307, endPoint y: 269, distance: 3.6
click at [307, 268] on td "[DATE] 23:50" at bounding box center [304, 275] width 40 height 15
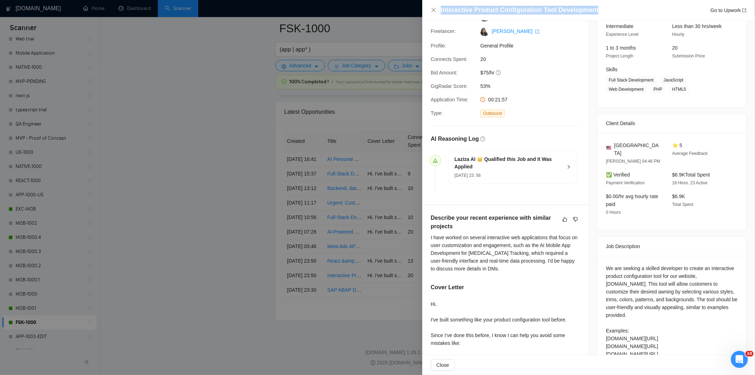
drag, startPoint x: 540, startPoint y: 12, endPoint x: 432, endPoint y: 13, distance: 108.0
click at [432, 13] on div "Interactive Product Configuration Tool Development Go to Upwork" at bounding box center [589, 10] width 316 height 9
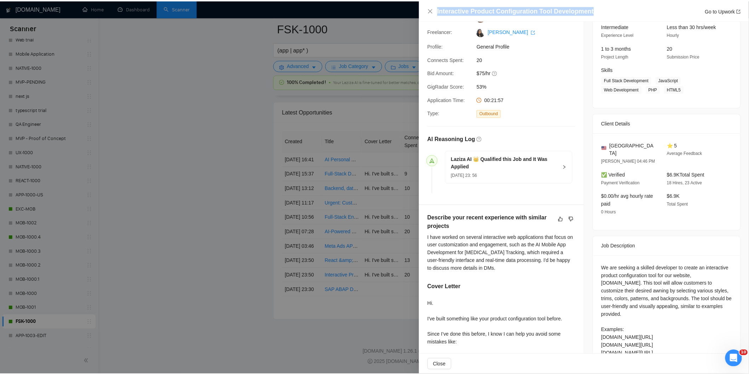
scroll to position [216, 0]
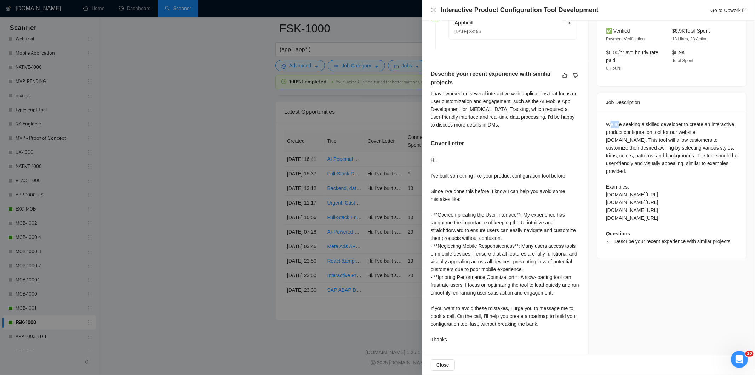
drag, startPoint x: 607, startPoint y: 113, endPoint x: 615, endPoint y: 114, distance: 8.2
click at [615, 120] on div "We are seeking a skilled developer to create an interactive product configurati…" at bounding box center [672, 182] width 132 height 125
drag, startPoint x: 601, startPoint y: 114, endPoint x: 699, endPoint y: 230, distance: 152.5
click at [699, 230] on div "We are seeking a skilled developer to create an interactive product configurati…" at bounding box center [672, 185] width 149 height 147
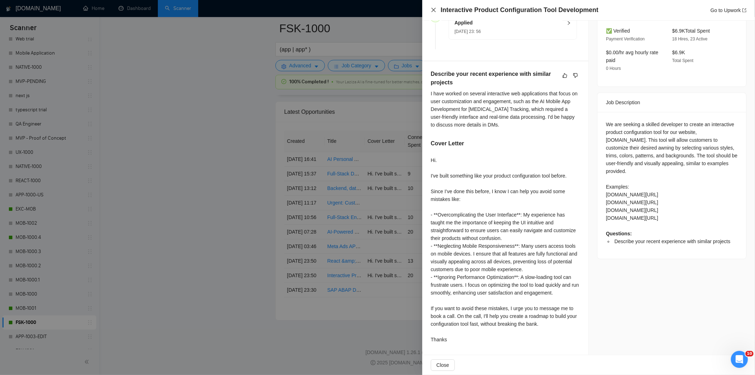
click at [433, 8] on icon "close" at bounding box center [434, 10] width 6 height 6
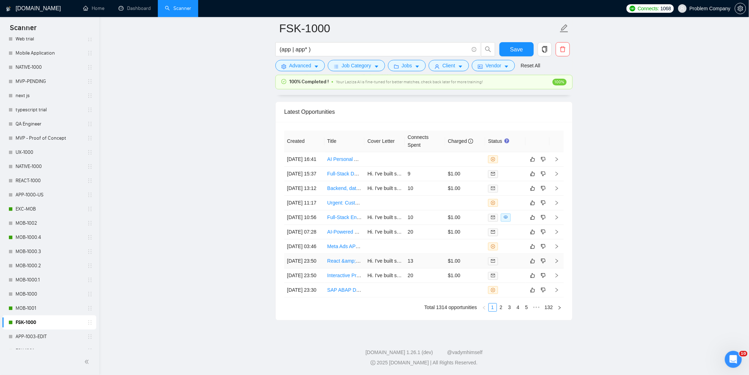
click at [322, 253] on td "[DATE] 23:50" at bounding box center [304, 260] width 40 height 15
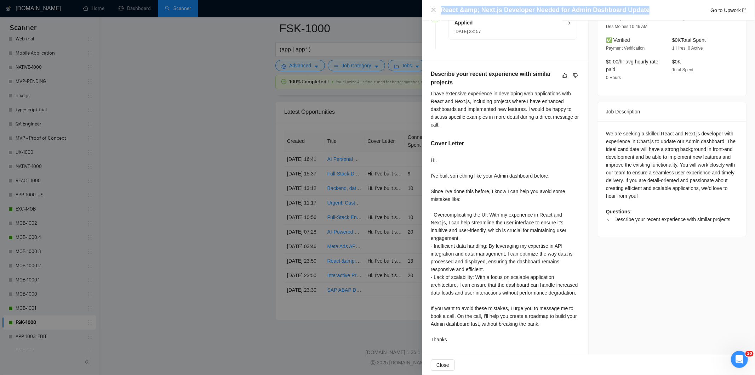
drag, startPoint x: 653, startPoint y: 11, endPoint x: 440, endPoint y: 5, distance: 212.5
click at [440, 5] on div "React &amp; Next.js Developer Needed for Admin Dashboard Update Go to Upwork" at bounding box center [588, 10] width 333 height 21
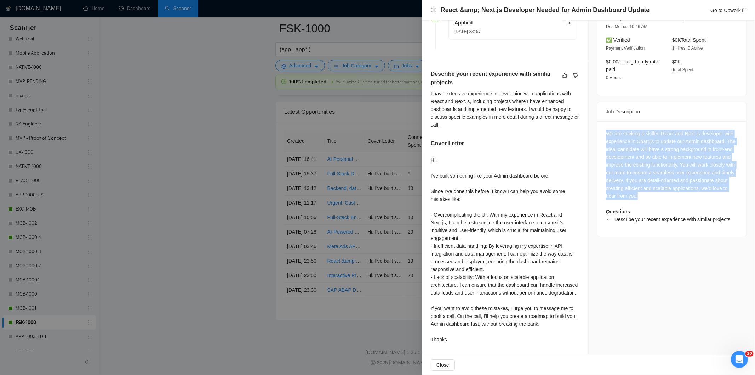
drag, startPoint x: 604, startPoint y: 122, endPoint x: 697, endPoint y: 188, distance: 113.8
click at [697, 188] on div "We are seeking a skilled React and Next.js developer with experience in Chart.j…" at bounding box center [672, 176] width 132 height 93
click at [431, 10] on icon "close" at bounding box center [434, 10] width 6 height 6
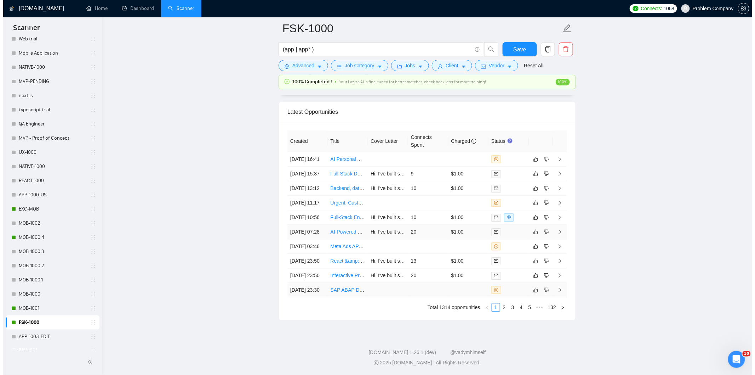
scroll to position [1763, 0]
click at [306, 253] on td "[DATE] 03:46" at bounding box center [304, 246] width 40 height 15
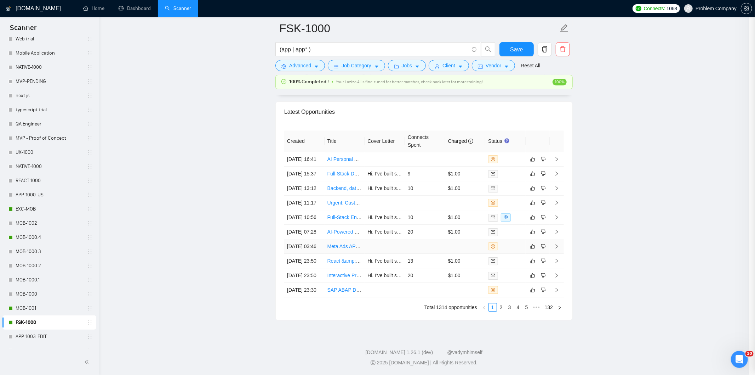
scroll to position [188, 0]
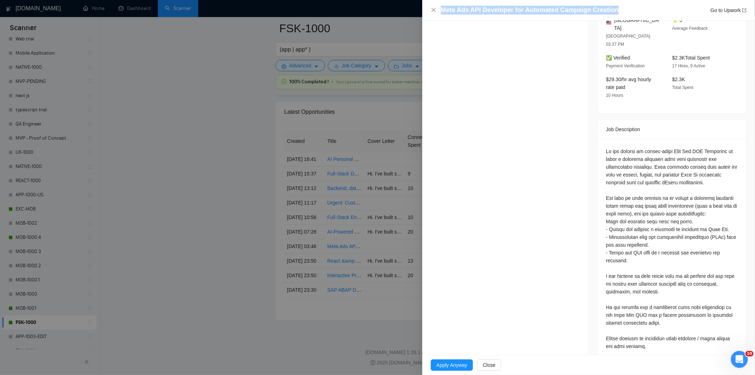
drag, startPoint x: 624, startPoint y: 10, endPoint x: 444, endPoint y: 16, distance: 180.3
click at [440, 16] on div "Meta Ads API Developer for Automated Campaign Creation Go to Upwork" at bounding box center [588, 10] width 333 height 21
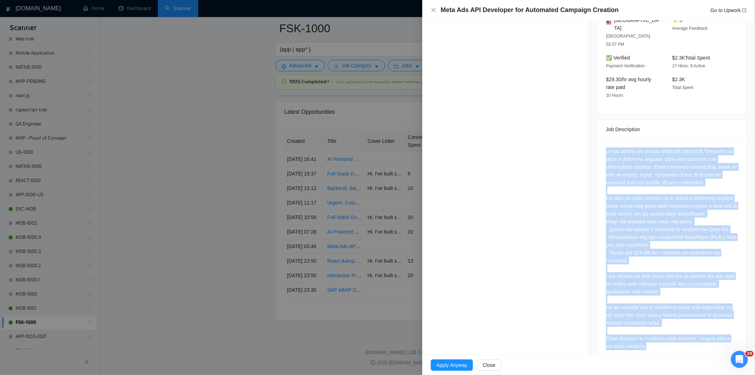
drag, startPoint x: 621, startPoint y: 175, endPoint x: 675, endPoint y: 337, distance: 170.7
click at [675, 337] on div at bounding box center [672, 250] width 149 height 222
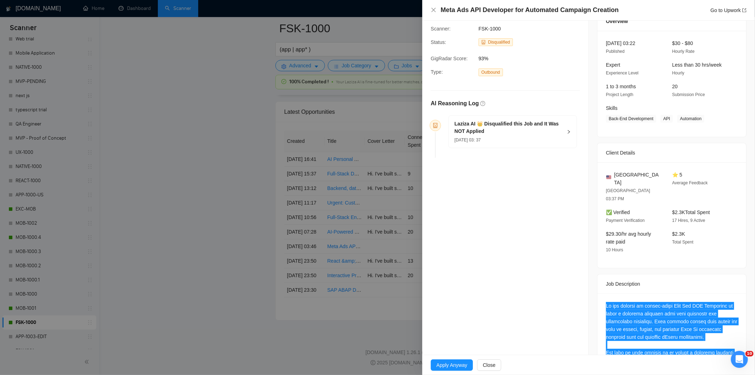
scroll to position [30, 0]
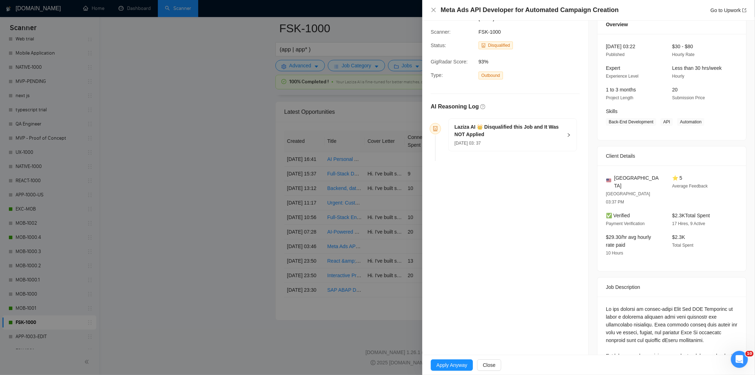
click at [505, 139] on div "[DATE] 03: 37" at bounding box center [509, 143] width 108 height 8
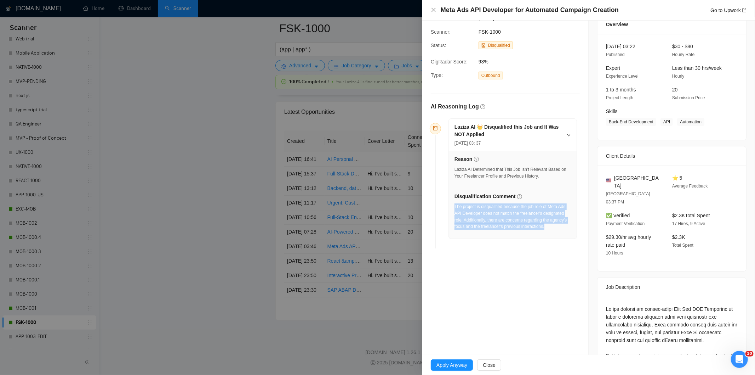
drag, startPoint x: 563, startPoint y: 233, endPoint x: 455, endPoint y: 209, distance: 110.9
click at [455, 209] on div "The project is disqualified because the job role of Meta Ads API Developer does…" at bounding box center [513, 218] width 116 height 31
click at [430, 12] on div "Meta Ads API Developer for Automated Campaign Creation Go to Upwork" at bounding box center [588, 10] width 333 height 21
click at [433, 9] on icon "close" at bounding box center [434, 10] width 4 height 4
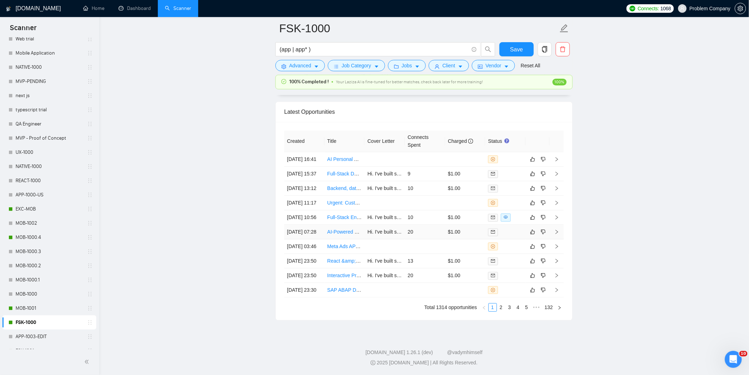
click at [319, 239] on td "[DATE] 07:28" at bounding box center [304, 231] width 40 height 15
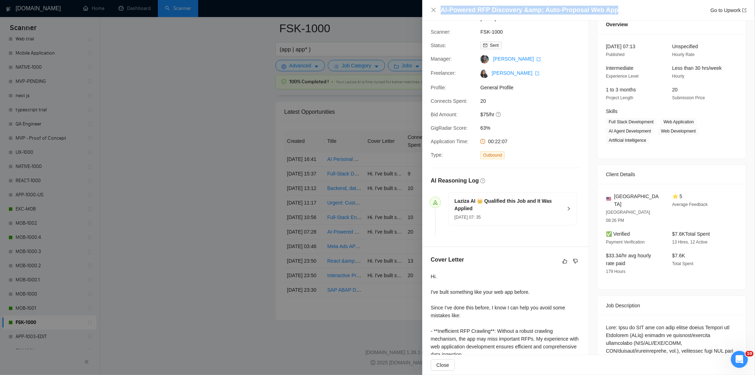
drag, startPoint x: 583, startPoint y: 7, endPoint x: 440, endPoint y: 7, distance: 142.7
click at [440, 7] on div "AI-Powered RFP Discovery &amp; Auto-Proposal Web App Go to Upwork" at bounding box center [589, 10] width 316 height 9
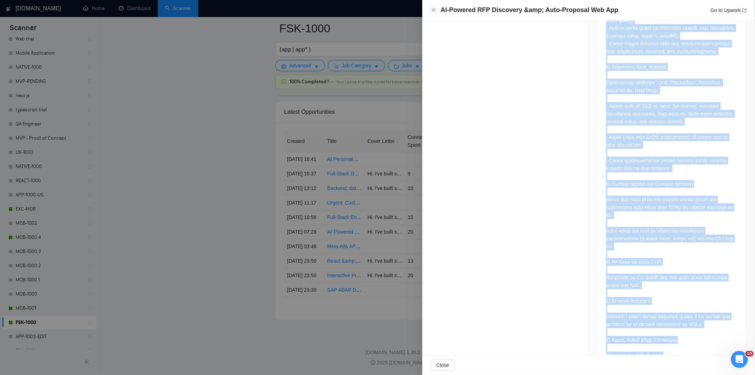
scroll to position [712, 0]
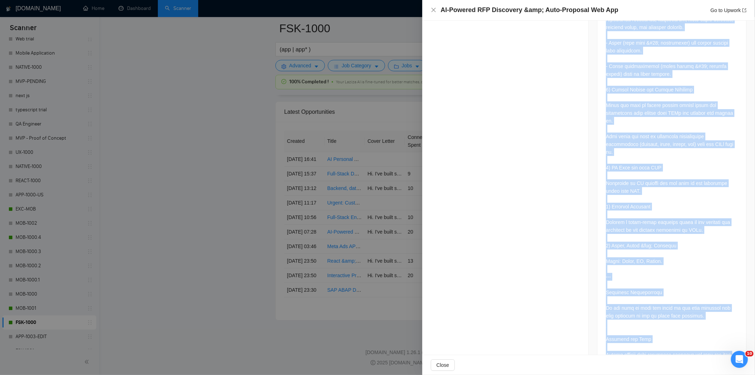
drag, startPoint x: 600, startPoint y: 113, endPoint x: 686, endPoint y: 338, distance: 240.1
click at [686, 338] on div at bounding box center [672, 5] width 149 height 744
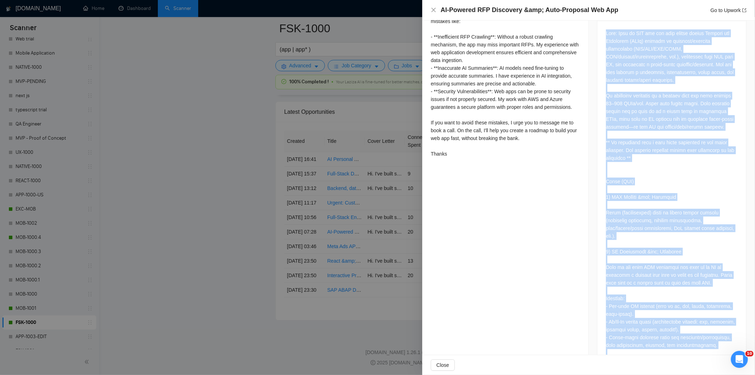
scroll to position [318, 0]
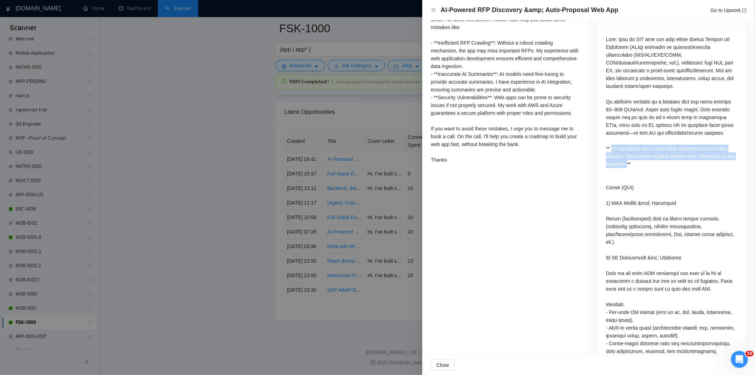
drag, startPoint x: 634, startPoint y: 149, endPoint x: 610, endPoint y: 135, distance: 28.1
drag, startPoint x: 435, startPoint y: 10, endPoint x: 466, endPoint y: 34, distance: 39.3
click at [435, 11] on icon "close" at bounding box center [434, 10] width 6 height 6
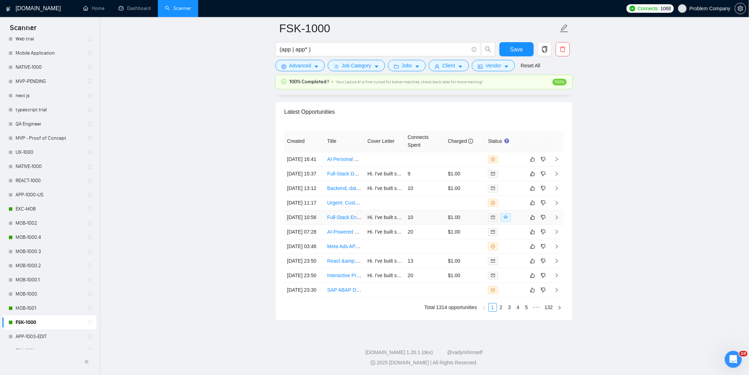
click at [317, 222] on td "[DATE] 10:56" at bounding box center [304, 217] width 40 height 15
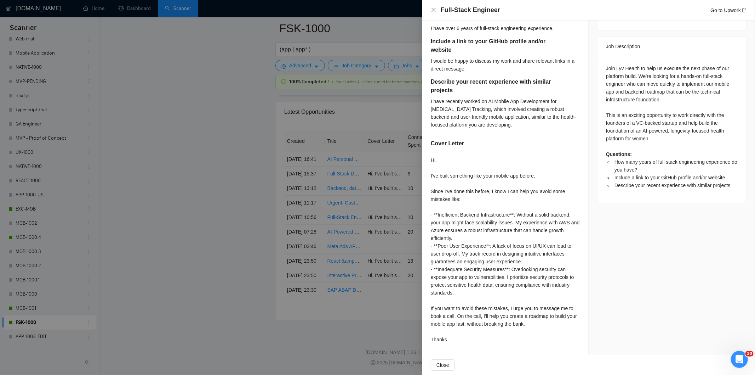
scroll to position [281, 0]
drag, startPoint x: 539, startPoint y: 11, endPoint x: 438, endPoint y: 12, distance: 101.3
click at [438, 12] on div "Full-Stack Engineer Go to Upwork" at bounding box center [589, 10] width 316 height 9
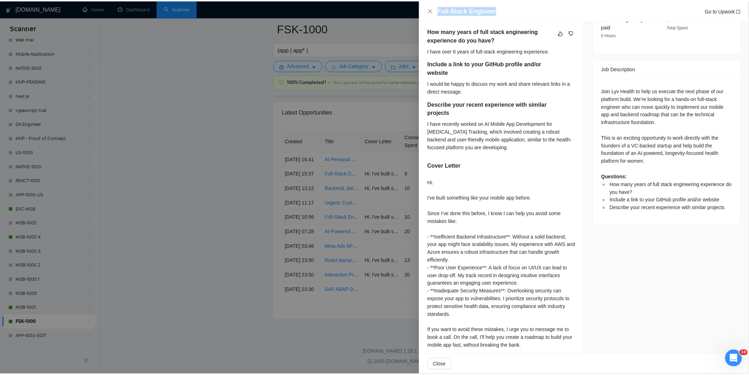
scroll to position [203, 0]
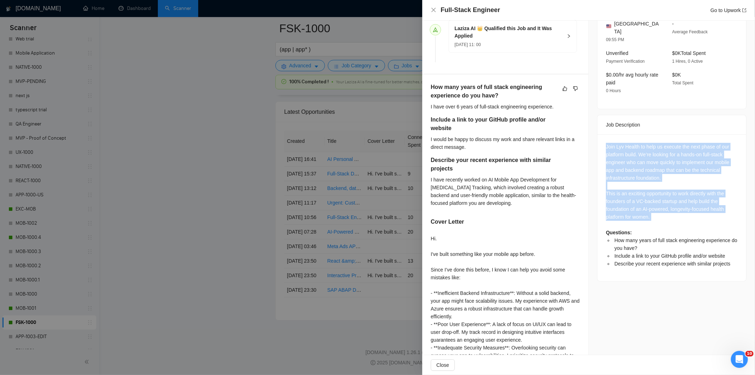
drag, startPoint x: 600, startPoint y: 136, endPoint x: 678, endPoint y: 217, distance: 112.9
click at [678, 217] on div "Join Lyv Health to help us execute the next phase of our platform build. We’re …" at bounding box center [672, 207] width 149 height 147
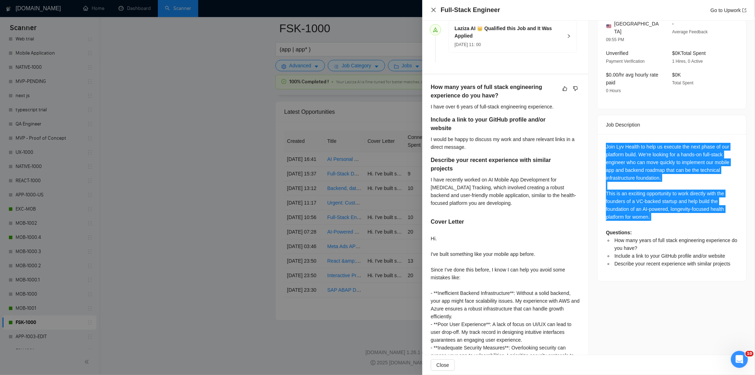
click at [434, 8] on icon "close" at bounding box center [434, 10] width 6 height 6
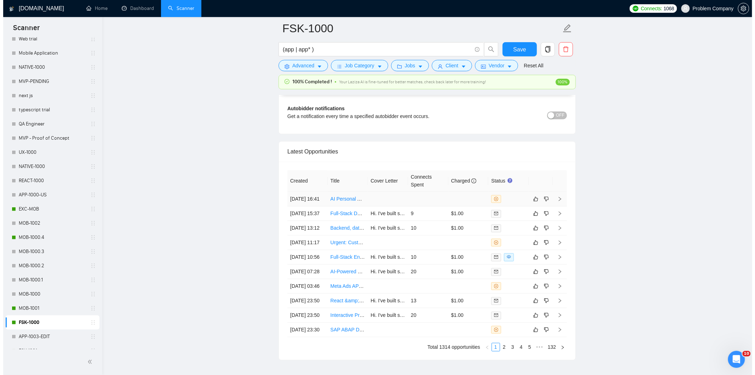
scroll to position [1684, 0]
click at [315, 252] on td "[DATE] 11:17" at bounding box center [304, 244] width 40 height 15
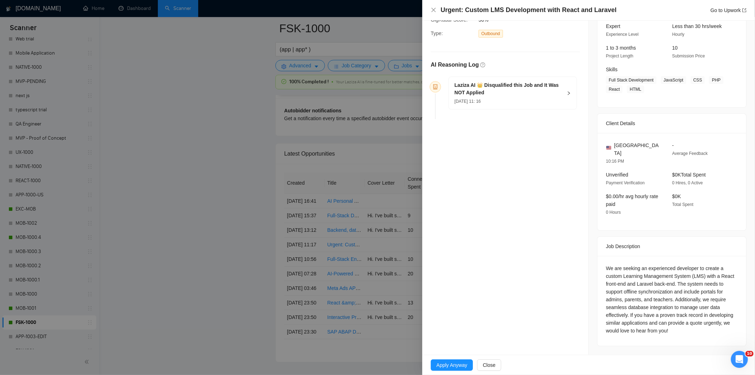
scroll to position [64, 0]
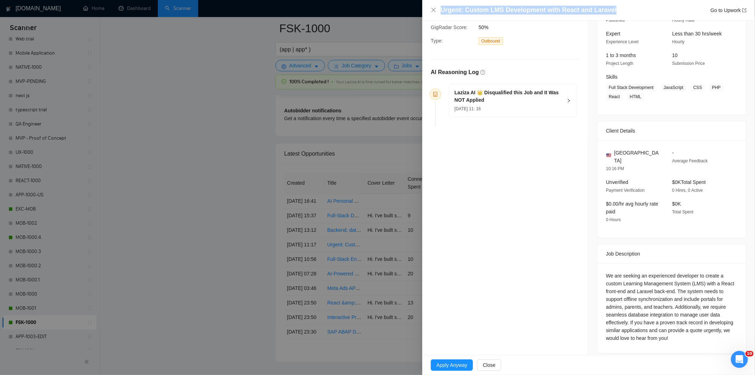
drag, startPoint x: 614, startPoint y: 12, endPoint x: 475, endPoint y: 6, distance: 139.3
click at [470, 2] on div "Urgent: Custom LMS Development with React and Laravel Go to Upwork" at bounding box center [588, 10] width 333 height 21
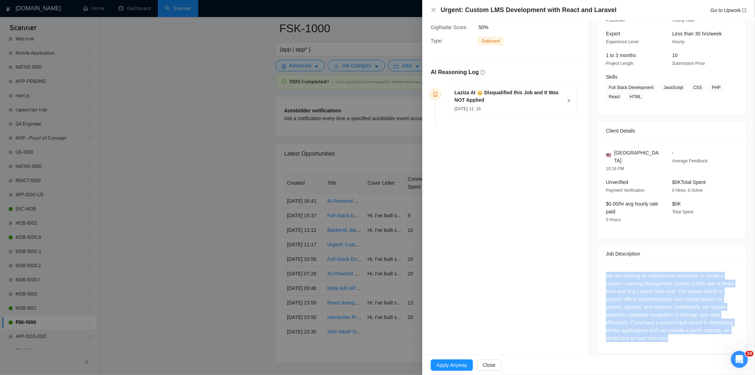
drag, startPoint x: 600, startPoint y: 267, endPoint x: 683, endPoint y: 332, distance: 105.1
click at [683, 332] on div "We are seeking an experienced developer to create a custom Learning Management …" at bounding box center [672, 308] width 149 height 90
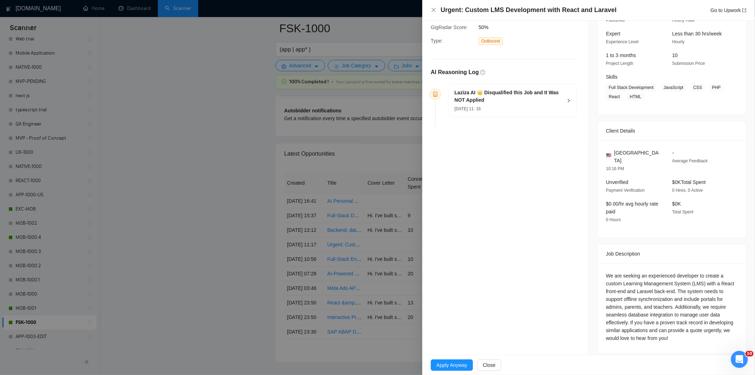
click at [528, 103] on h5 "Laziza AI 👑 Disqualified this Job and It Was NOT Applied" at bounding box center [509, 96] width 108 height 15
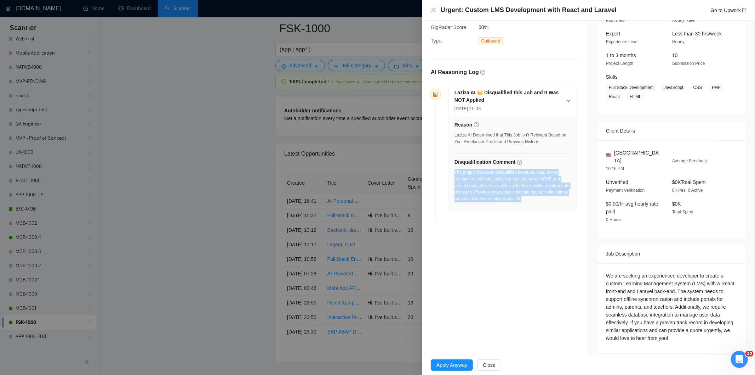
drag, startPoint x: 561, startPoint y: 199, endPoint x: 455, endPoint y: 172, distance: 109.9
click at [455, 172] on div "The project has been disqualified because, despite the freelancer's relevant sk…" at bounding box center [513, 185] width 116 height 33
click at [434, 10] on icon "close" at bounding box center [434, 10] width 4 height 4
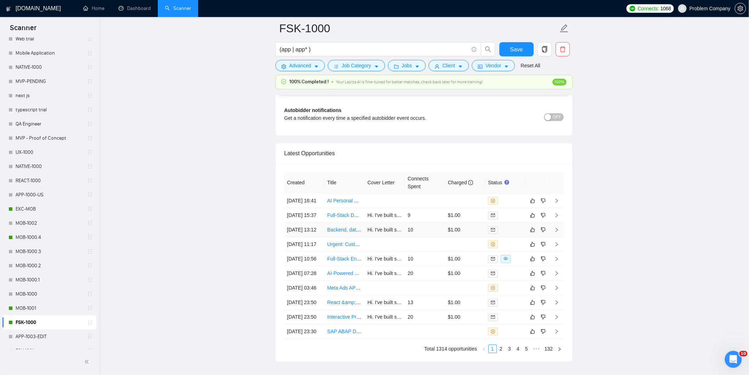
click at [304, 237] on td "[DATE] 13:12" at bounding box center [304, 230] width 40 height 15
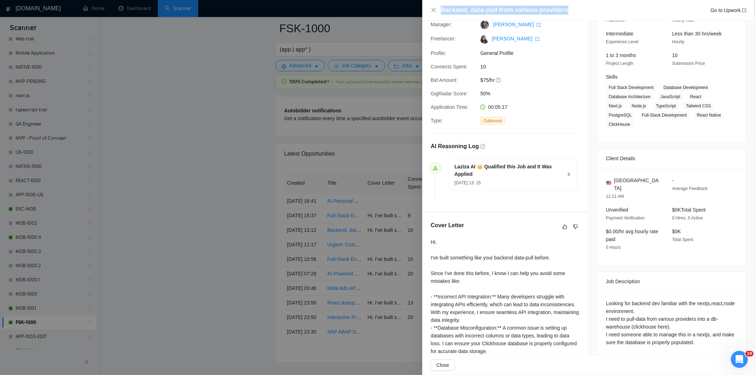
drag, startPoint x: 575, startPoint y: 9, endPoint x: 437, endPoint y: 6, distance: 137.7
click at [437, 6] on div "Backend, data-pull from various providers Go to Upwork" at bounding box center [589, 10] width 316 height 9
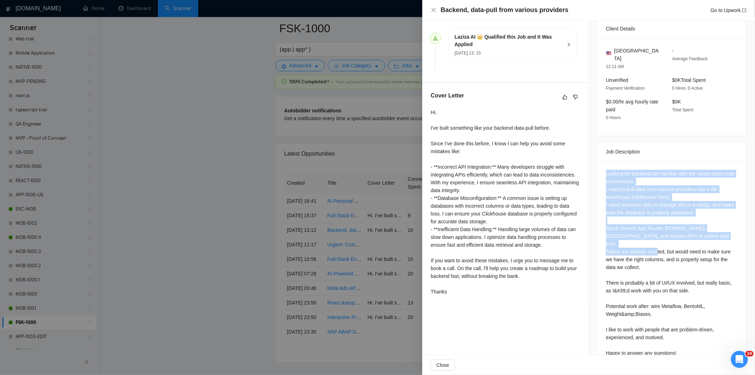
scroll to position [207, 0]
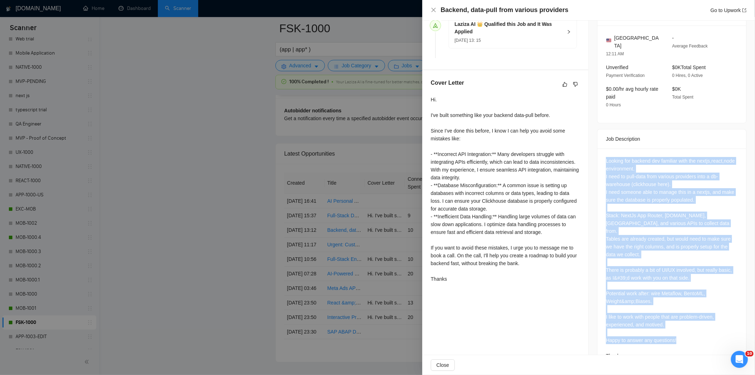
drag, startPoint x: 603, startPoint y: 167, endPoint x: 678, endPoint y: 334, distance: 182.7
click at [680, 339] on div "Looking for backend dev familiar with the nextjs,react,node environment. I need…" at bounding box center [672, 259] width 149 height 222
click at [661, 148] on div "Looking for backend dev familiar with the nextjs,react,node environment. I need…" at bounding box center [672, 259] width 149 height 222
click at [671, 157] on div "Looking for backend dev familiar with the nextjs,react,node environment. I need…" at bounding box center [672, 258] width 132 height 203
click at [634, 157] on div "Looking for backend dev familiar with the nextjs,react,node environment. I need…" at bounding box center [672, 258] width 132 height 203
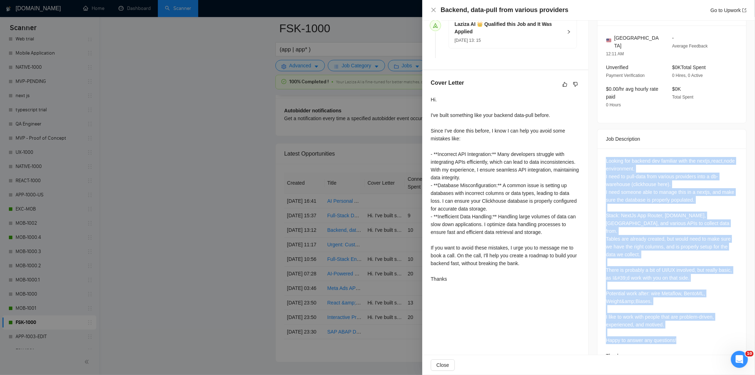
click at [615, 157] on div "Looking for backend dev familiar with the nextjs,react,node environment. I need…" at bounding box center [672, 258] width 132 height 203
drag, startPoint x: 615, startPoint y: 143, endPoint x: 660, endPoint y: 161, distance: 47.8
click at [615, 157] on div "Looking for backend dev familiar with the nextjs,react,node environment. I need…" at bounding box center [672, 258] width 132 height 203
click at [682, 223] on div "Looking for backend dev familiar with the nextjs,react,node environment. I need…" at bounding box center [672, 258] width 132 height 203
click at [686, 320] on div "Looking for backend dev familiar with the nextjs,react,node environment. I need…" at bounding box center [672, 258] width 132 height 203
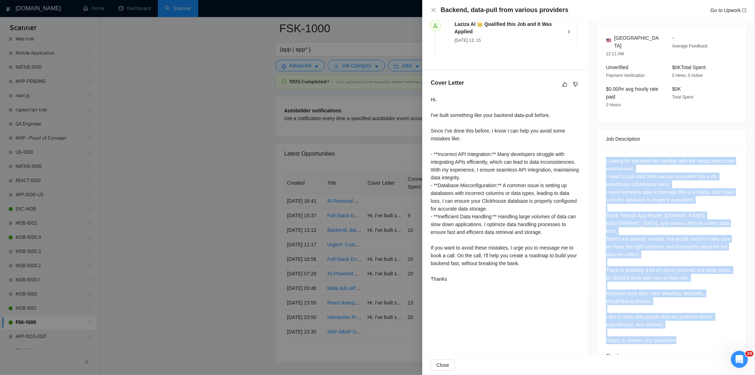
click at [684, 335] on div "Looking for backend dev familiar with the nextjs,react,node environment. I need…" at bounding box center [672, 259] width 149 height 222
click at [625, 148] on div "Looking for backend dev familiar with the nextjs,react,node environment. I need…" at bounding box center [672, 259] width 149 height 222
drag, startPoint x: 639, startPoint y: 140, endPoint x: 643, endPoint y: 144, distance: 5.8
click at [639, 148] on div "Looking for backend dev familiar with the nextjs,react,node environment. I need…" at bounding box center [672, 259] width 149 height 222
click at [643, 157] on div "Looking for backend dev familiar with the nextjs,react,node environment. I need…" at bounding box center [672, 258] width 132 height 203
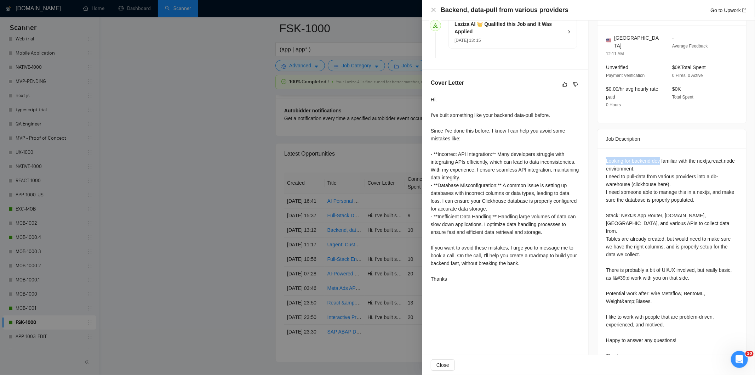
drag, startPoint x: 603, startPoint y: 144, endPoint x: 657, endPoint y: 146, distance: 54.2
click at [657, 148] on div "Looking for backend dev familiar with the nextjs,react,node environment. I need…" at bounding box center [672, 259] width 149 height 222
drag, startPoint x: 692, startPoint y: 183, endPoint x: 600, endPoint y: 178, distance: 92.2
click at [600, 178] on div "Looking for backend dev familiar with the nextjs,react,node environment. I need…" at bounding box center [672, 259] width 149 height 222
click at [433, 8] on icon "close" at bounding box center [434, 10] width 6 height 6
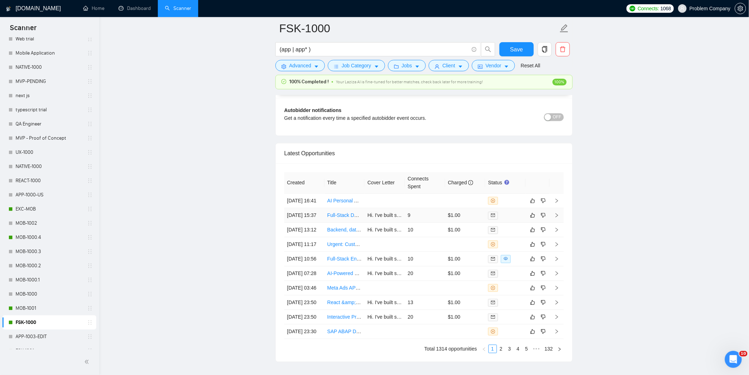
click at [308, 223] on td "[DATE] 15:37" at bounding box center [304, 215] width 40 height 15
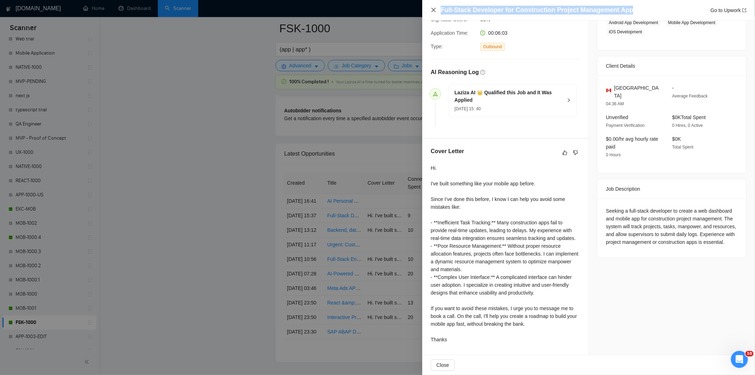
drag, startPoint x: 634, startPoint y: 9, endPoint x: 436, endPoint y: 12, distance: 198.3
click at [436, 12] on div "Full-Stack Developer for Construction Project Management App Go to Upwork" at bounding box center [589, 10] width 316 height 9
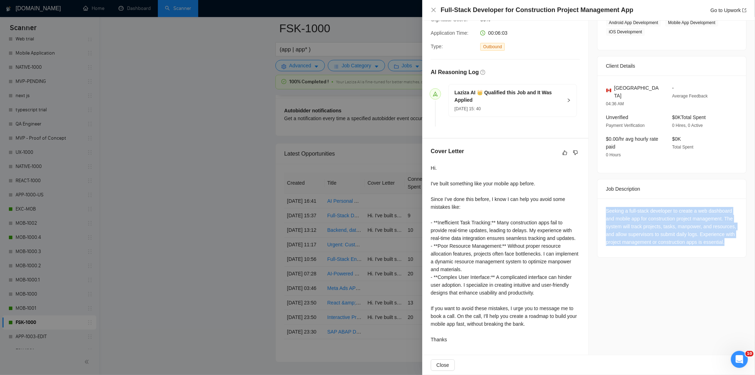
drag, startPoint x: 601, startPoint y: 200, endPoint x: 729, endPoint y: 234, distance: 131.8
click at [729, 234] on div "Seeking a full-stack developer to create a web dashboard and mobile app for con…" at bounding box center [672, 227] width 149 height 59
click at [433, 11] on icon "close" at bounding box center [434, 10] width 4 height 4
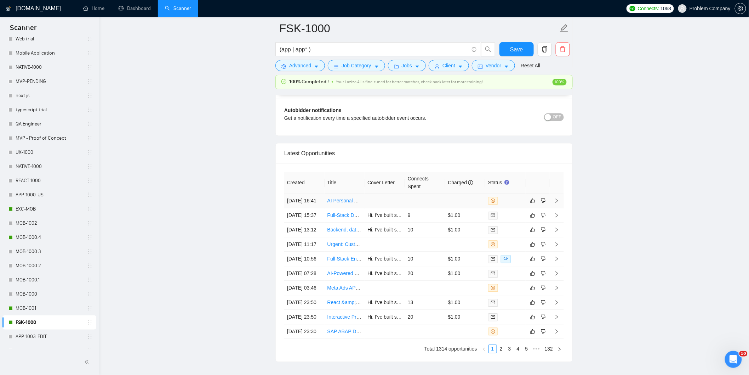
click at [310, 208] on td "[DATE] 16:41" at bounding box center [304, 201] width 40 height 15
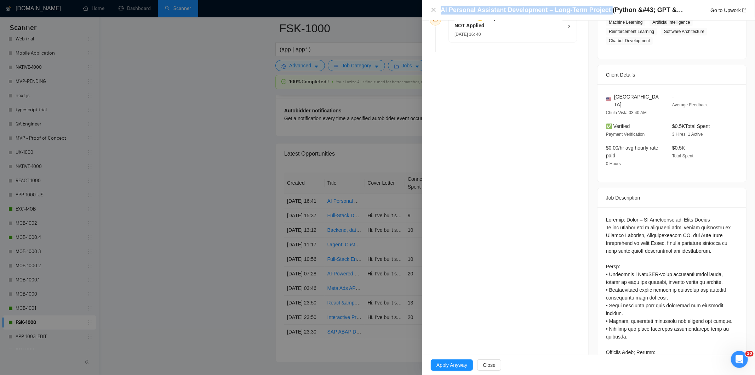
drag, startPoint x: 603, startPoint y: 11, endPoint x: 441, endPoint y: 11, distance: 162.5
click at [441, 11] on h4 "AI Personal Assistant Development – Long-Term Project (Python &#43; GPT &#43; W…" at bounding box center [563, 10] width 244 height 9
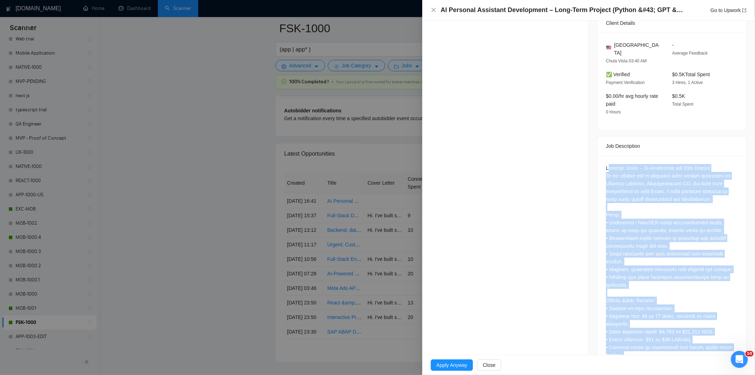
scroll to position [308, 0]
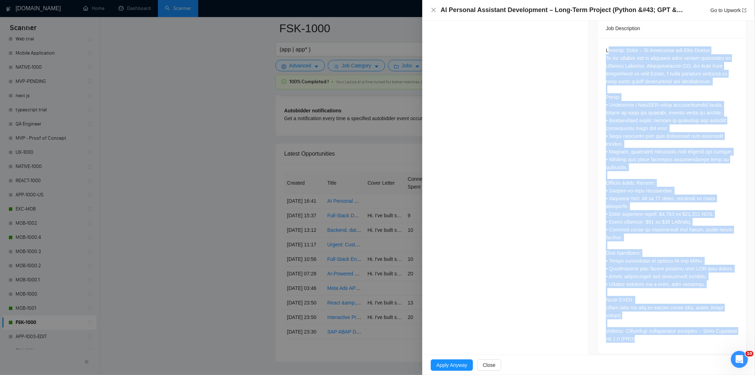
drag, startPoint x: 605, startPoint y: 204, endPoint x: 680, endPoint y: 335, distance: 151.0
click at [680, 335] on div at bounding box center [672, 196] width 149 height 316
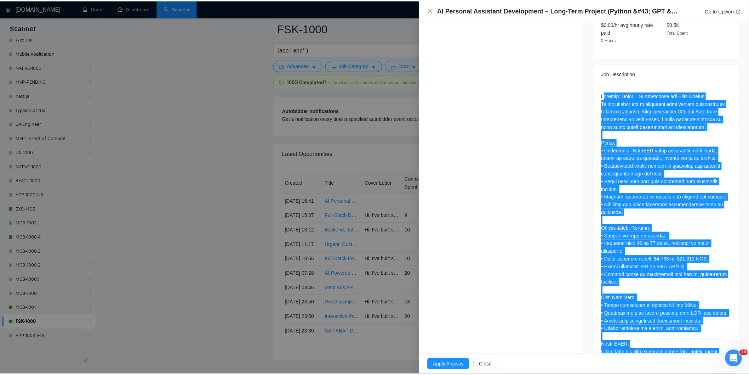
scroll to position [72, 0]
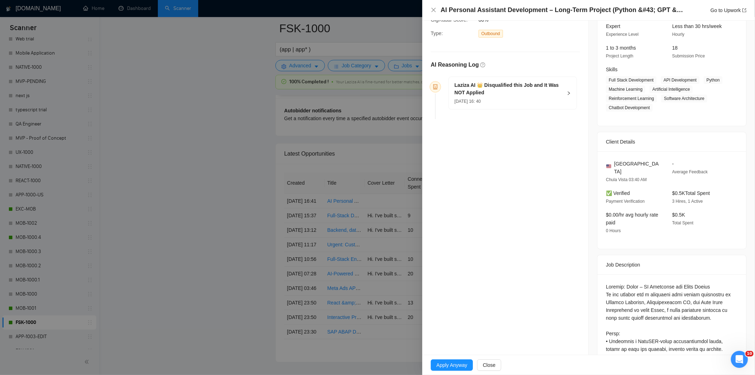
click at [520, 98] on div "[DATE] 16: 40" at bounding box center [509, 101] width 108 height 8
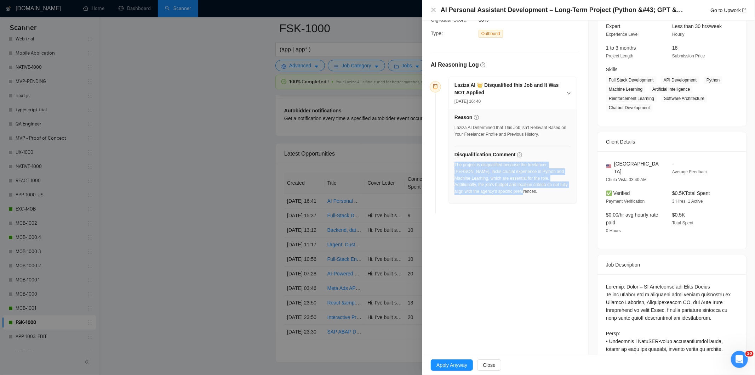
drag, startPoint x: 521, startPoint y: 195, endPoint x: 455, endPoint y: 167, distance: 72.1
click at [455, 167] on div "The project is disqualified because the freelancer, [PERSON_NAME], lacks crucia…" at bounding box center [513, 177] width 116 height 33
click at [433, 8] on icon "close" at bounding box center [434, 10] width 6 height 6
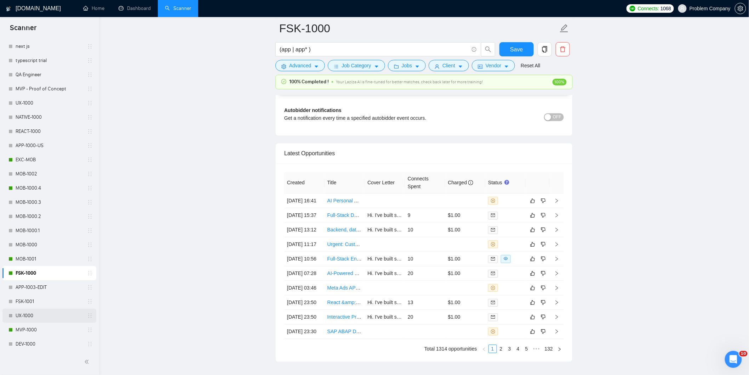
scroll to position [290, 0]
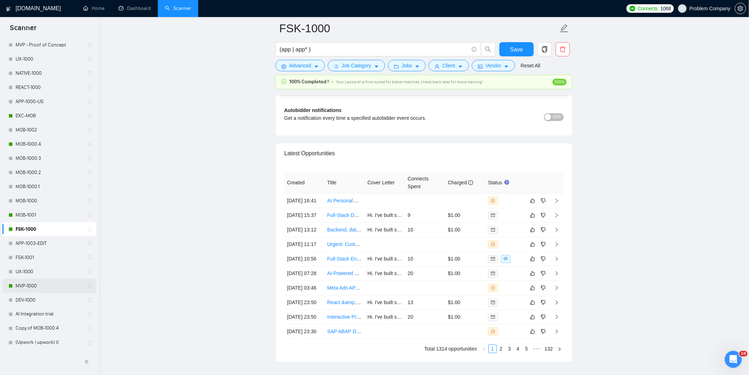
click at [34, 287] on link "MVP-1000" at bounding box center [49, 286] width 67 height 14
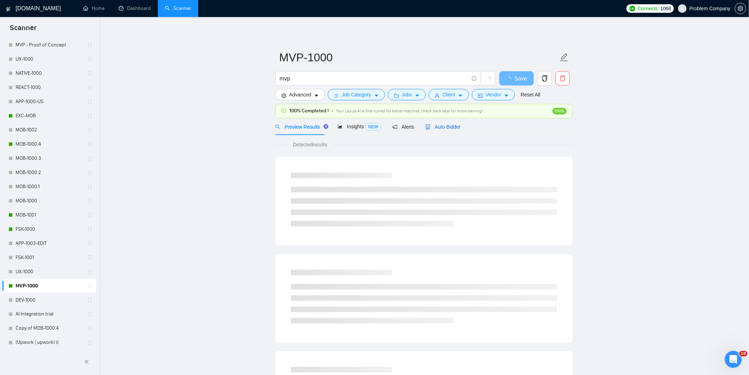
click at [449, 129] on span "Auto Bidder" at bounding box center [443, 127] width 35 height 6
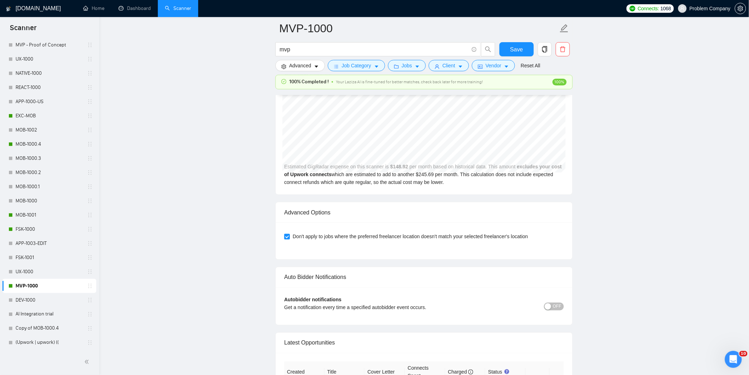
scroll to position [1619, 0]
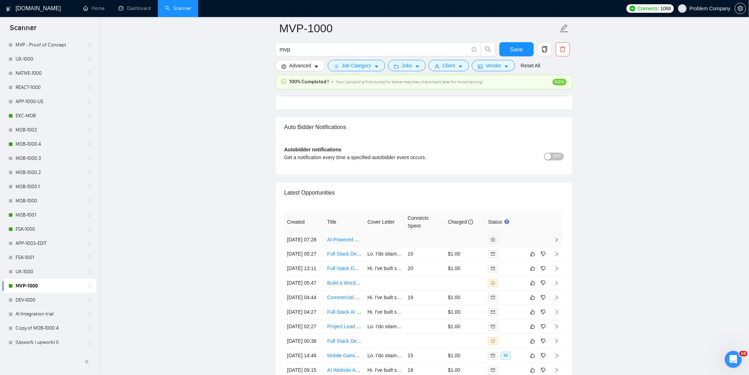
click at [302, 247] on td "[DATE] 07:28" at bounding box center [304, 240] width 40 height 14
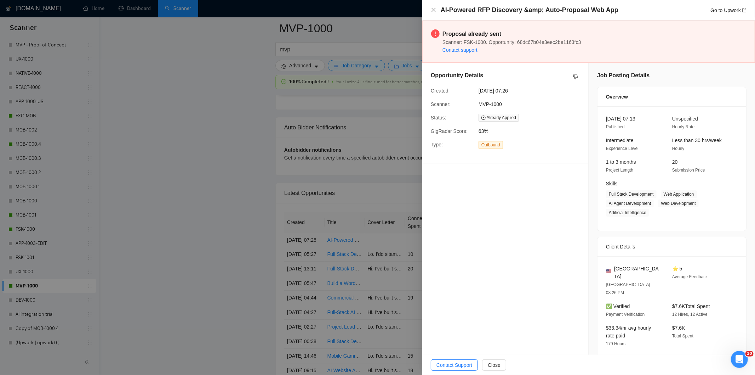
drag, startPoint x: 532, startPoint y: 91, endPoint x: 469, endPoint y: 90, distance: 63.7
click at [469, 90] on div "Created: [DATE] 07:26" at bounding box center [499, 91] width 143 height 8
click at [434, 11] on icon "close" at bounding box center [434, 10] width 4 height 4
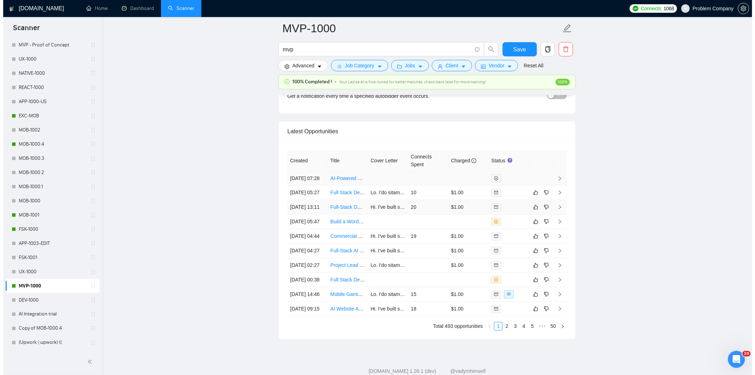
scroll to position [1698, 0]
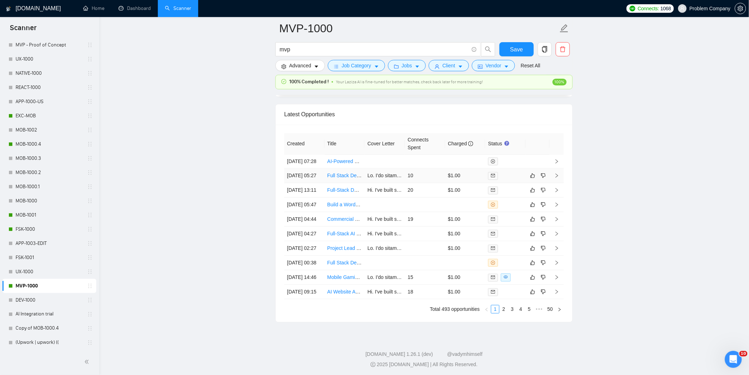
click at [314, 183] on td "[DATE] 05:27" at bounding box center [304, 175] width 40 height 15
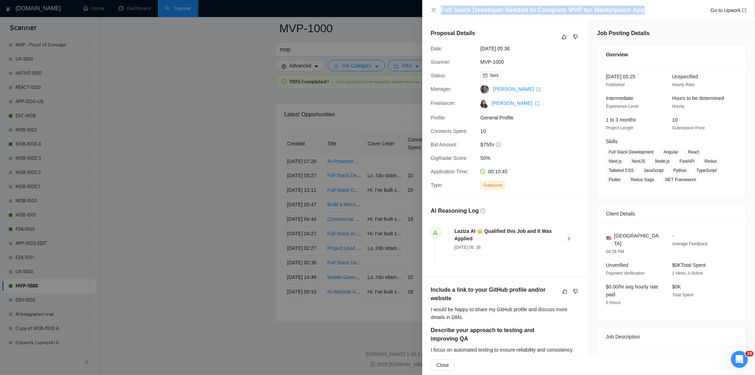
drag, startPoint x: 654, startPoint y: 7, endPoint x: 450, endPoint y: 27, distance: 205.2
click at [433, 16] on div "Full Stack Developer Needed to Complete MVP for Marketplace App Go to Upwork" at bounding box center [588, 10] width 333 height 21
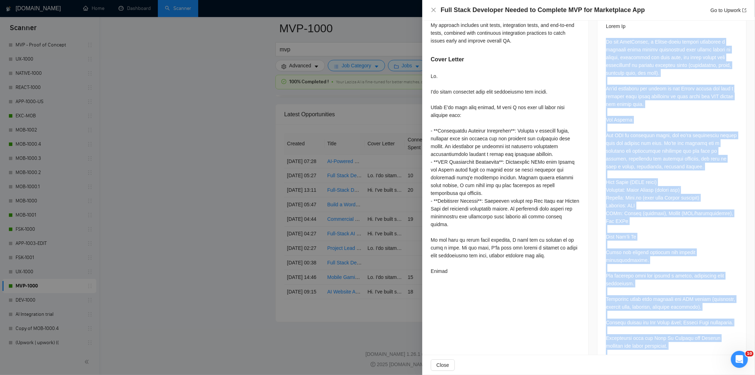
scroll to position [458, 0]
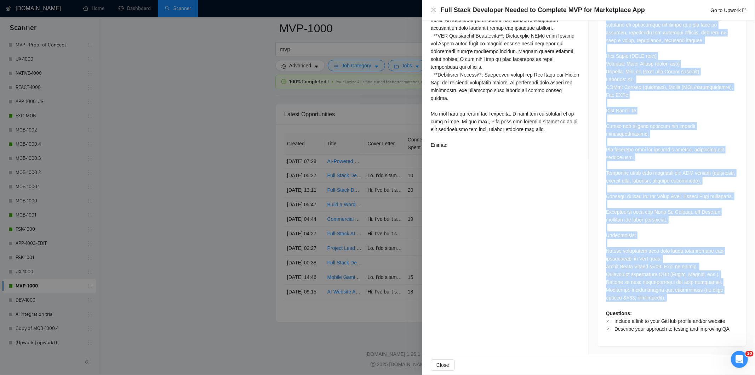
drag, startPoint x: 603, startPoint y: 211, endPoint x: 691, endPoint y: 302, distance: 126.4
click at [691, 302] on div "Questions: Include a link to your GitHub profile and/or website Describe your a…" at bounding box center [672, 117] width 149 height 458
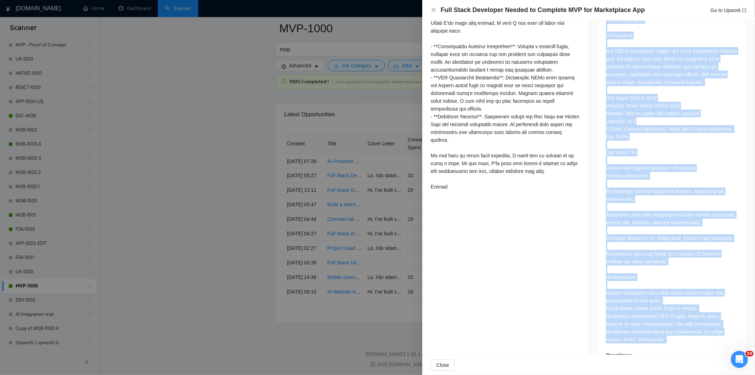
scroll to position [301, 0]
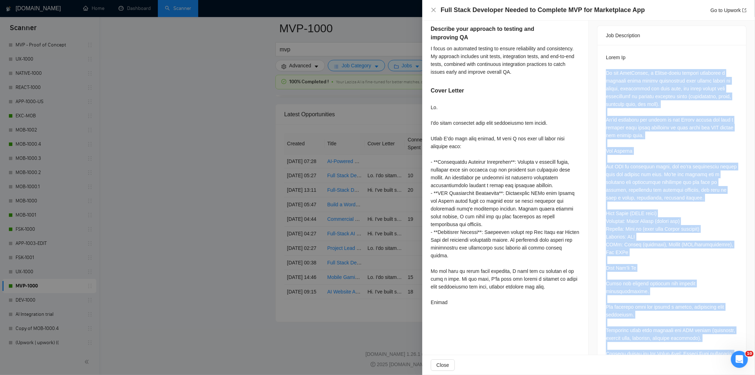
click at [622, 202] on div "Questions: Include a link to your GitHub profile and/or website Describe your a…" at bounding box center [672, 271] width 132 height 436
click at [623, 197] on div "Questions: Include a link to your GitHub profile and/or website Describe your a…" at bounding box center [672, 271] width 132 height 436
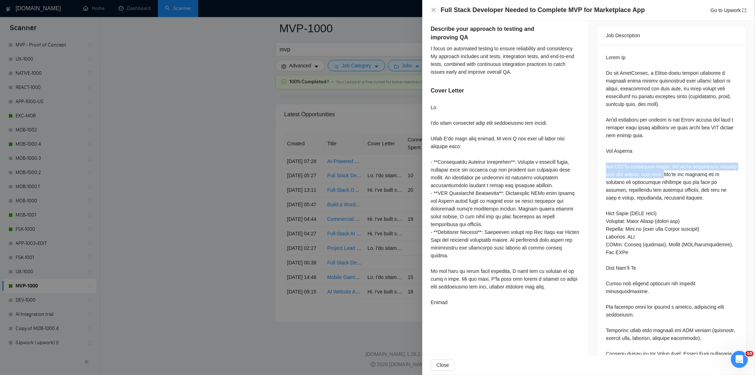
drag, startPoint x: 601, startPoint y: 158, endPoint x: 662, endPoint y: 166, distance: 61.4
click at [662, 166] on div "Questions: Include a link to your GitHub profile and/or website Describe your a…" at bounding box center [672, 274] width 149 height 458
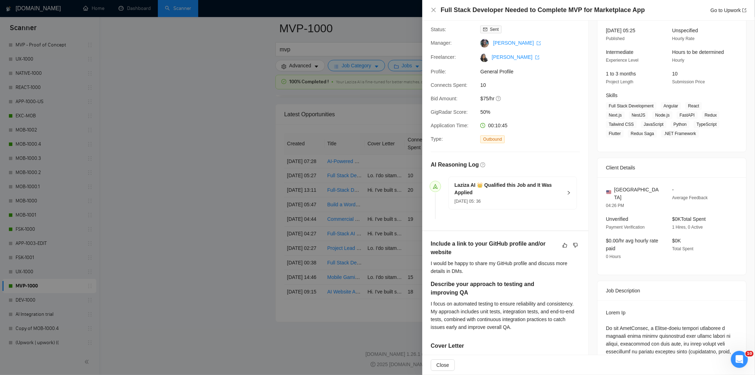
scroll to position [0, 0]
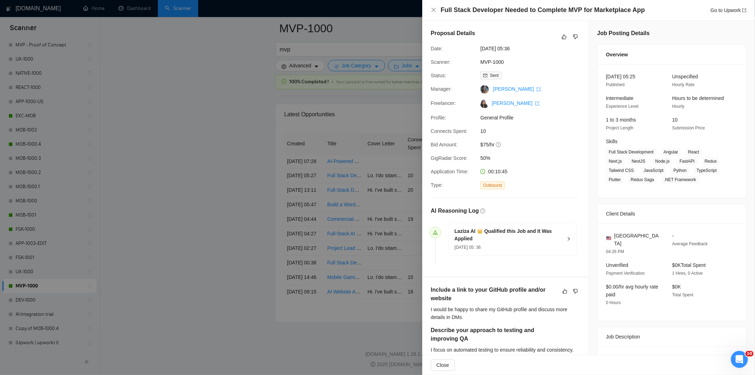
drag, startPoint x: 532, startPoint y: 48, endPoint x: 475, endPoint y: 48, distance: 57.0
click at [475, 48] on div "Date: [DATE] 05:36" at bounding box center [502, 49] width 149 height 8
